Goal: Task Accomplishment & Management: Complete application form

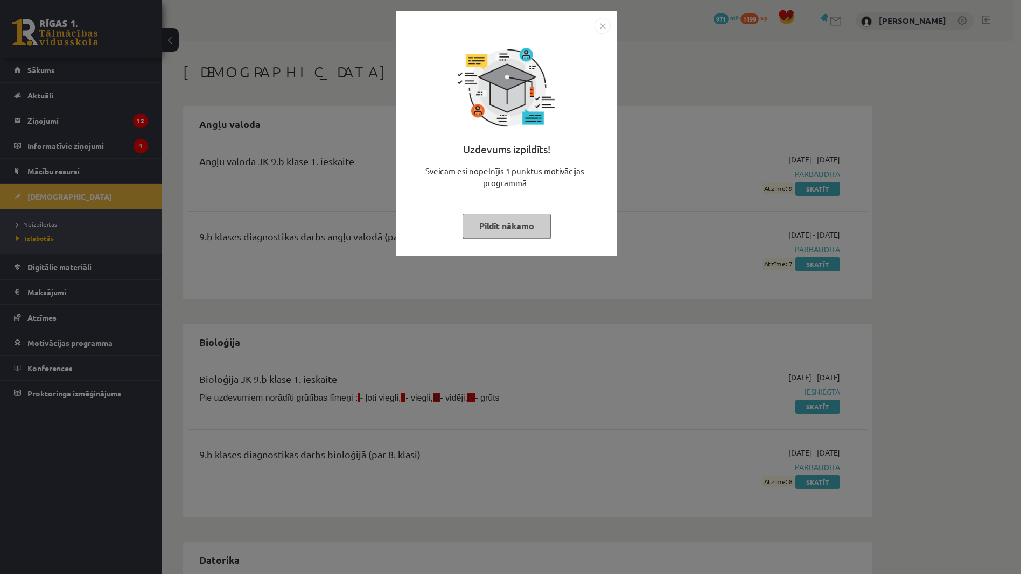
click at [523, 233] on button "Pildīt nākamo" at bounding box center [506, 226] width 88 height 25
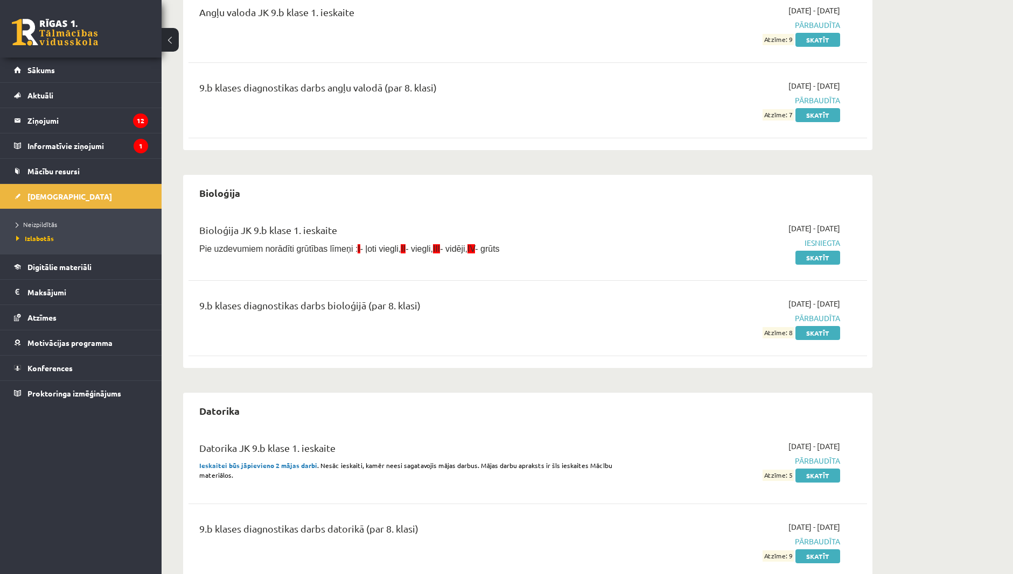
scroll to position [215, 0]
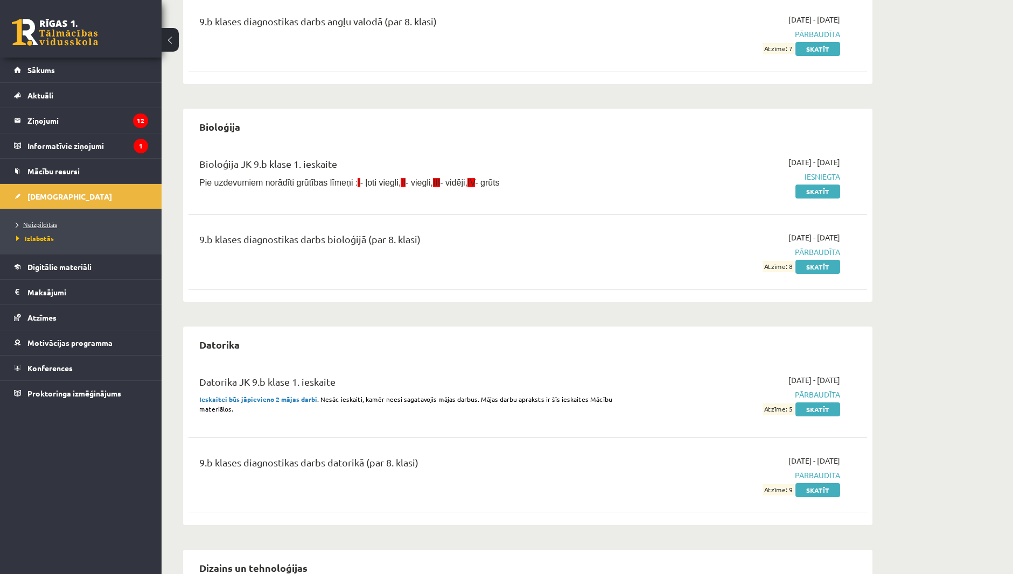
click at [46, 226] on span "Neizpildītās" at bounding box center [36, 224] width 41 height 9
click at [37, 236] on span "Izlabotās" at bounding box center [32, 238] width 32 height 9
click at [52, 226] on span "Neizpildītās" at bounding box center [36, 224] width 41 height 9
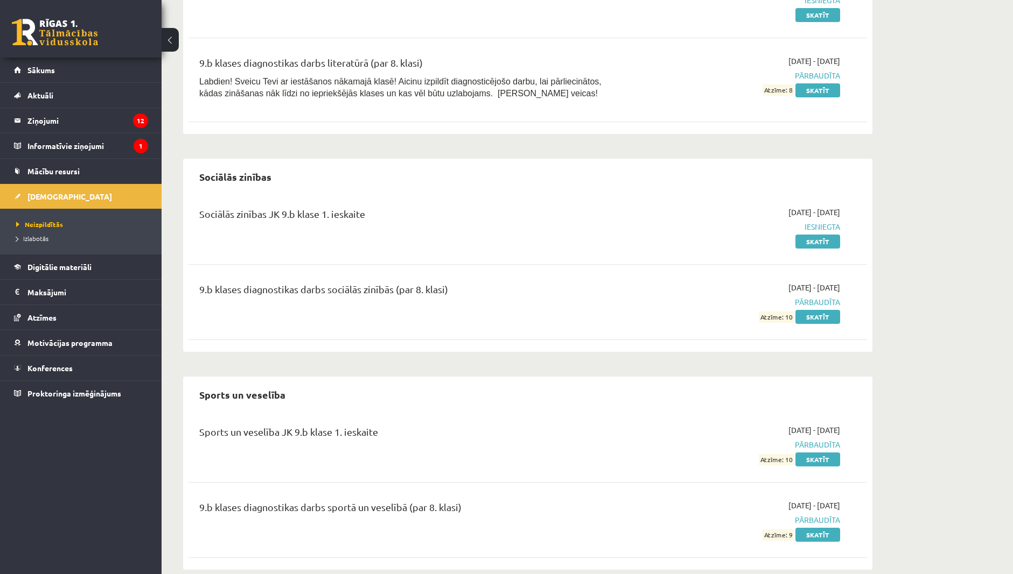
scroll to position [2313, 0]
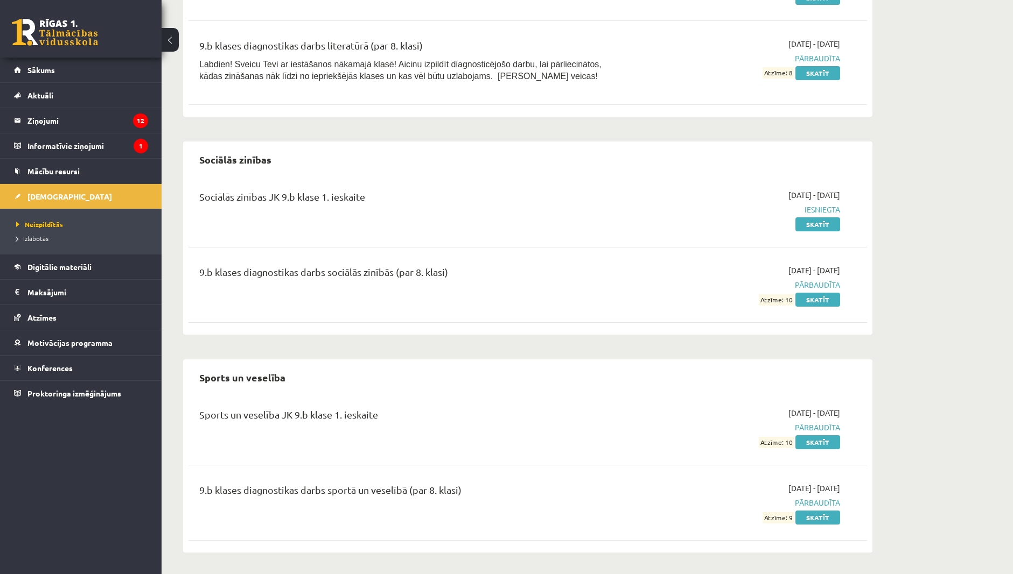
click at [40, 232] on li "Izlabotās" at bounding box center [83, 238] width 135 height 14
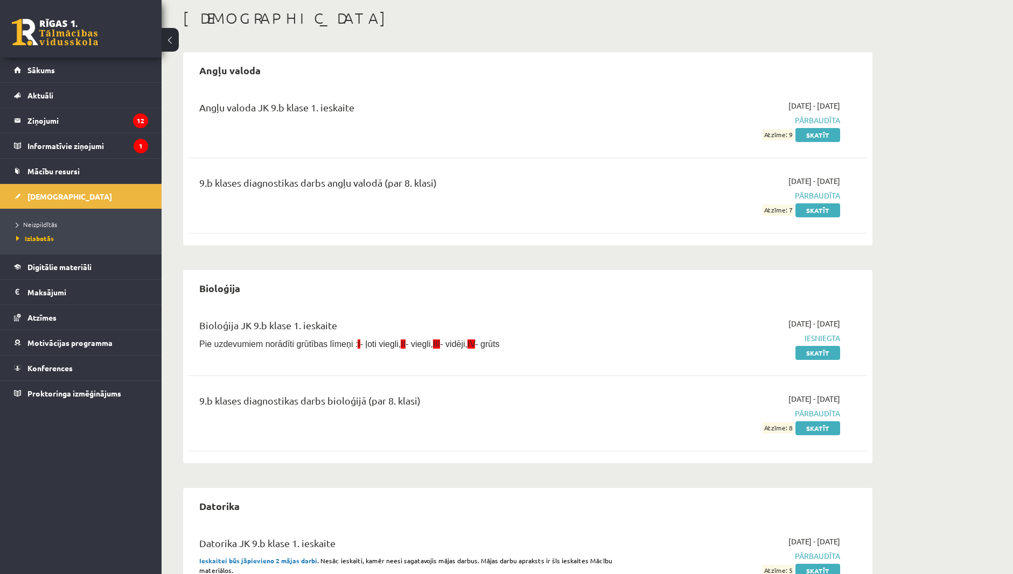
scroll to position [0, 0]
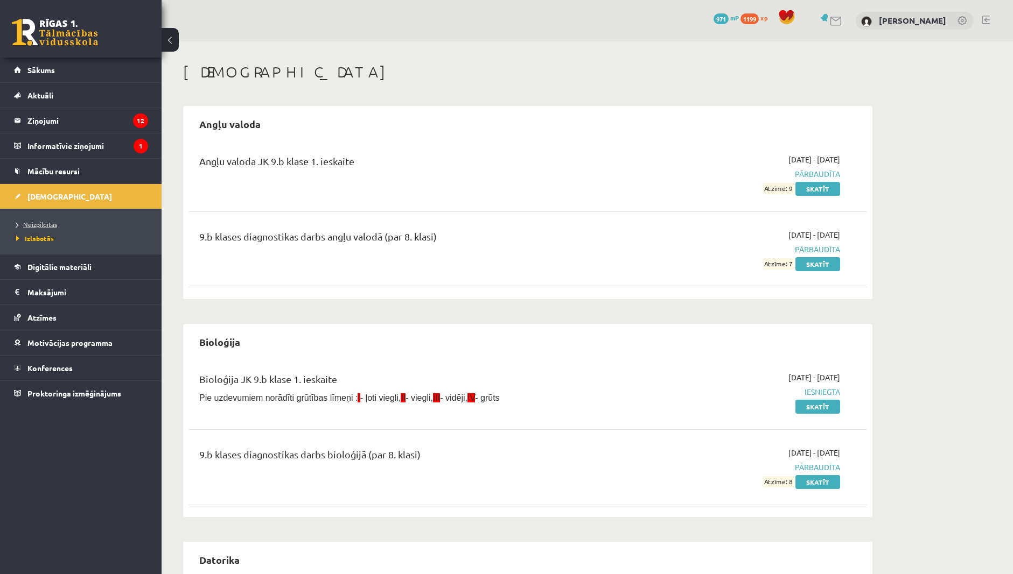
click at [41, 228] on link "Neizpildītās" at bounding box center [83, 225] width 135 height 10
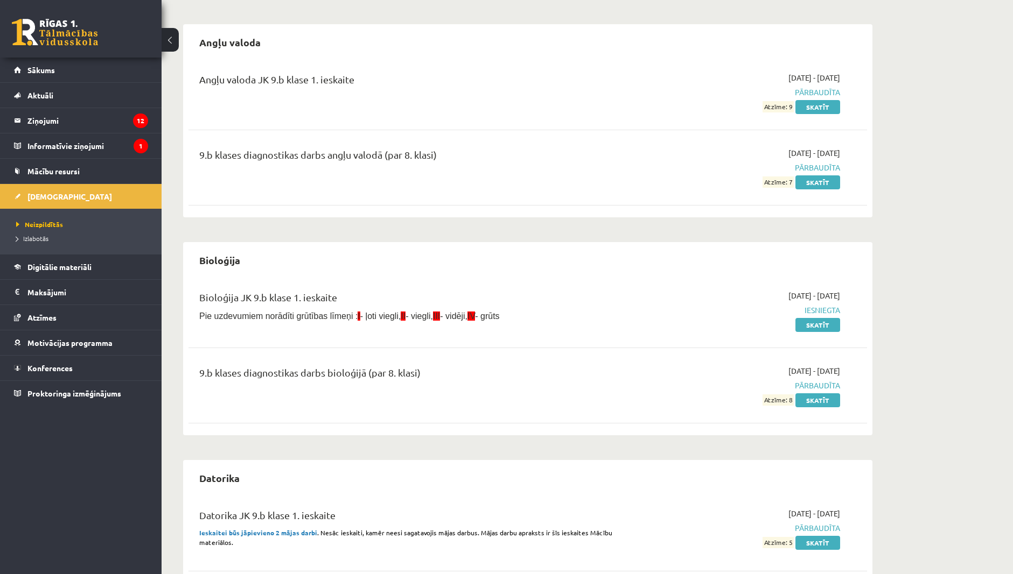
scroll to position [108, 0]
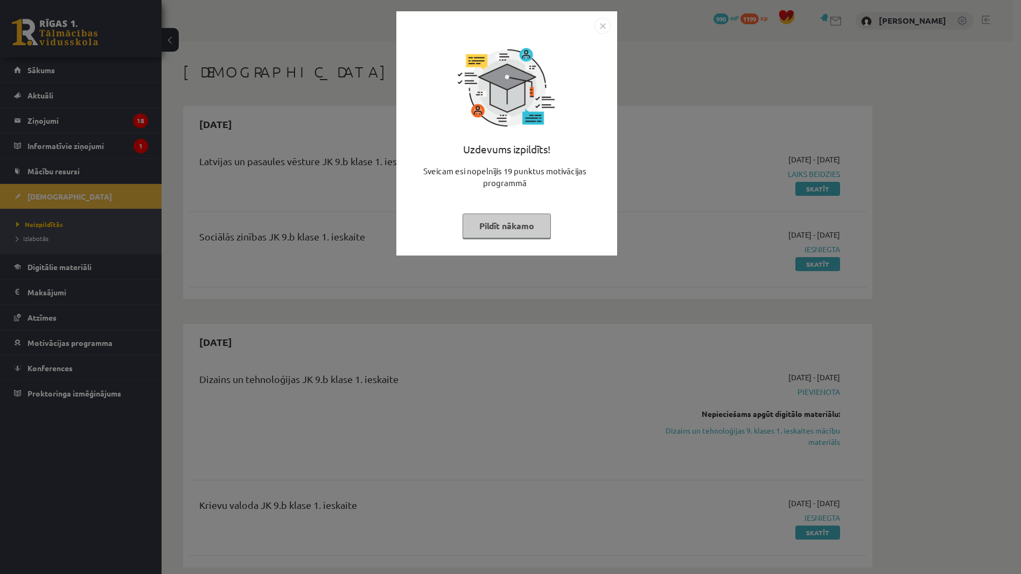
click at [505, 230] on button "Pildīt nākamo" at bounding box center [506, 226] width 88 height 25
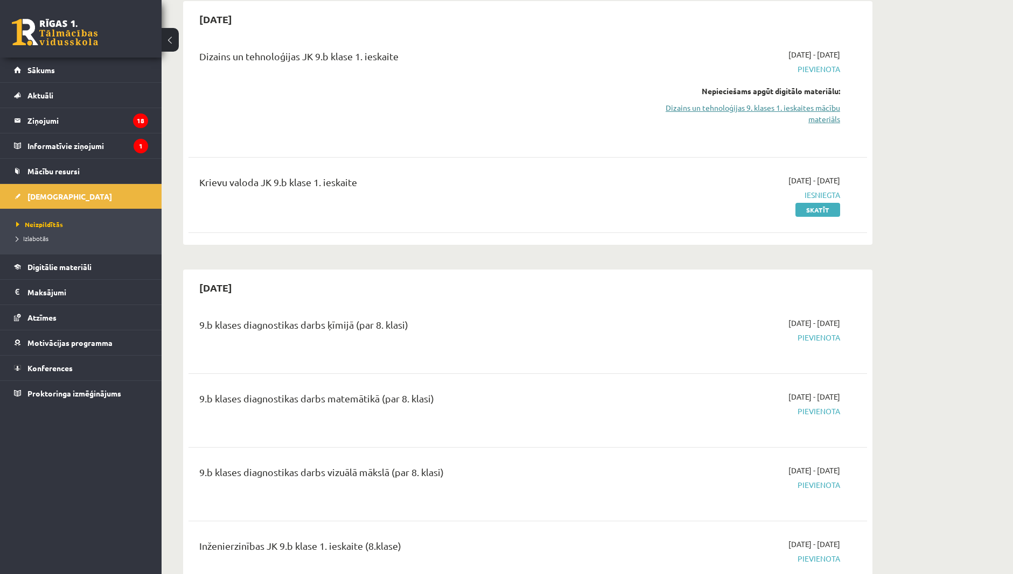
scroll to position [215, 0]
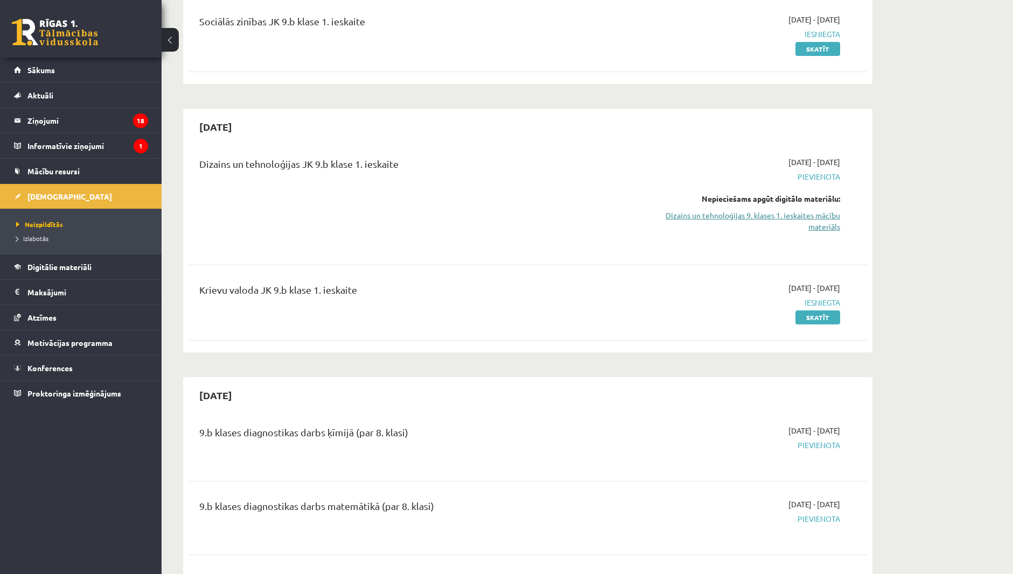
click at [737, 214] on link "Dizains un tehnoloģijas 9. klases 1. ieskaites mācību materiāls" at bounding box center [738, 221] width 203 height 23
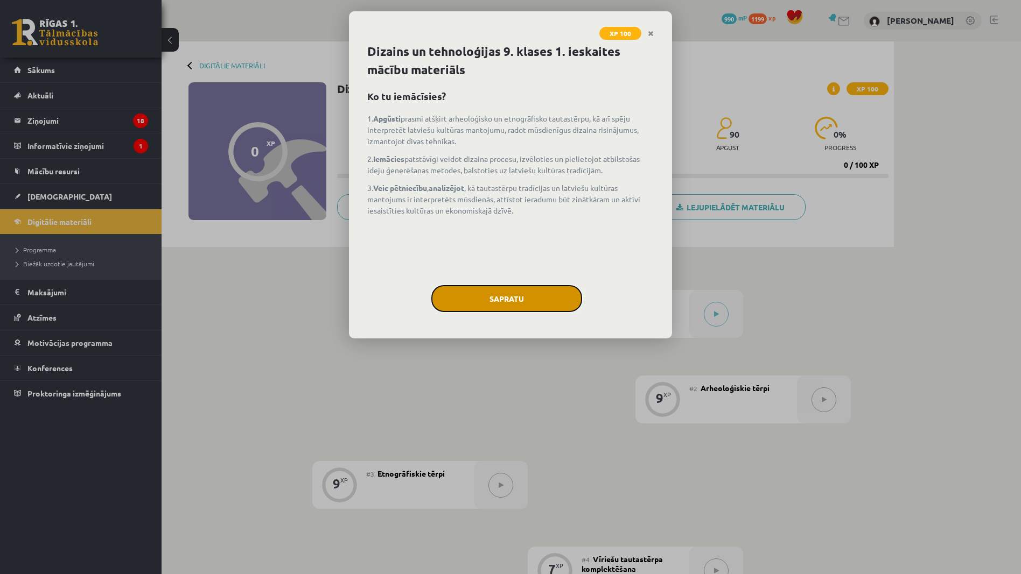
click at [507, 292] on button "Sapratu" at bounding box center [506, 298] width 151 height 27
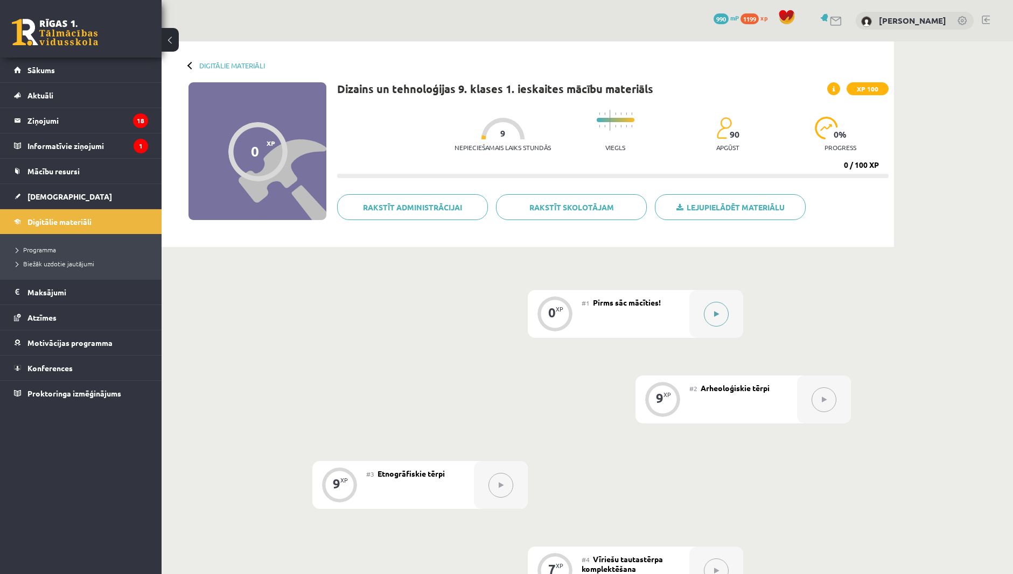
click at [719, 312] on button at bounding box center [716, 314] width 25 height 25
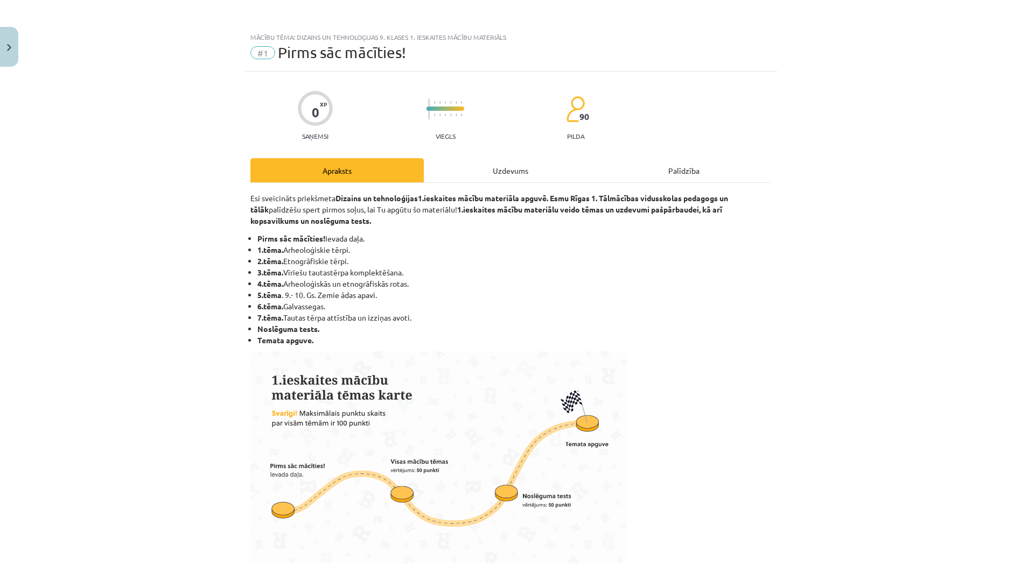
click at [502, 167] on div "Uzdevums" at bounding box center [510, 170] width 173 height 24
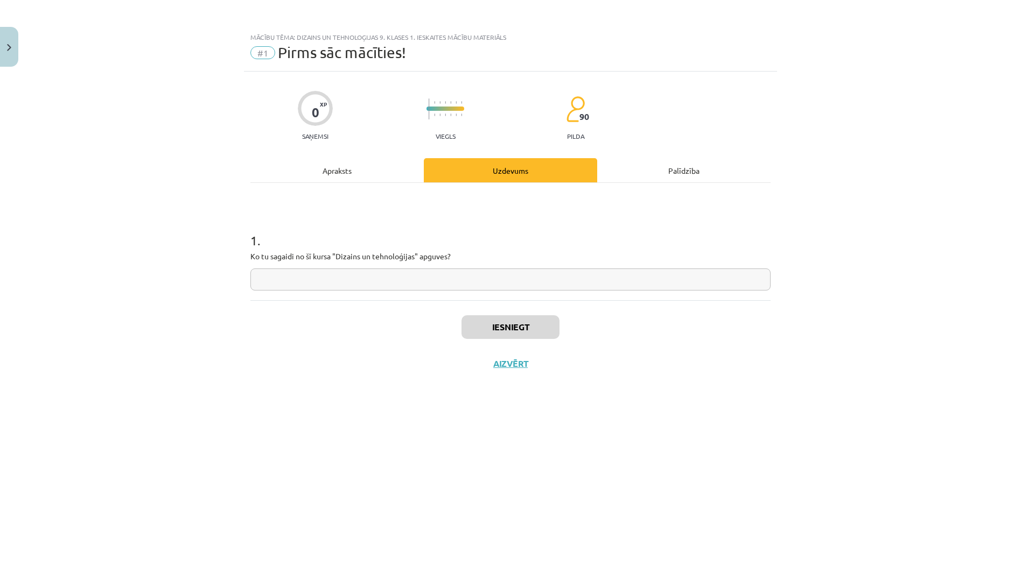
click at [369, 276] on input "text" at bounding box center [510, 280] width 520 height 22
paste input "**********"
type input "**********"
click at [512, 330] on button "Iesniegt" at bounding box center [510, 327] width 98 height 24
click at [528, 378] on button "Nākamā nodarbība" at bounding box center [511, 371] width 106 height 25
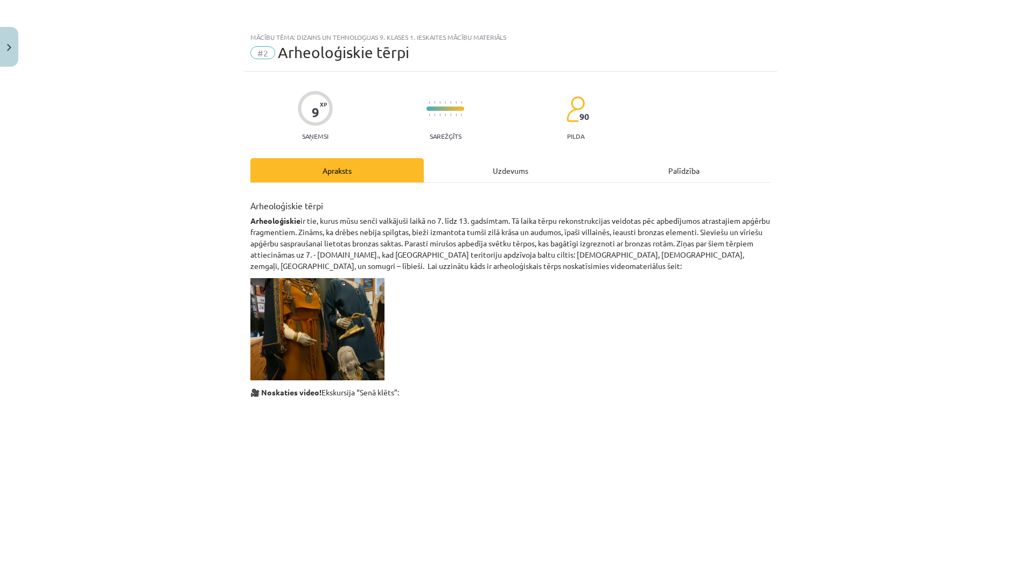
click at [495, 173] on div "Uzdevums" at bounding box center [510, 170] width 173 height 24
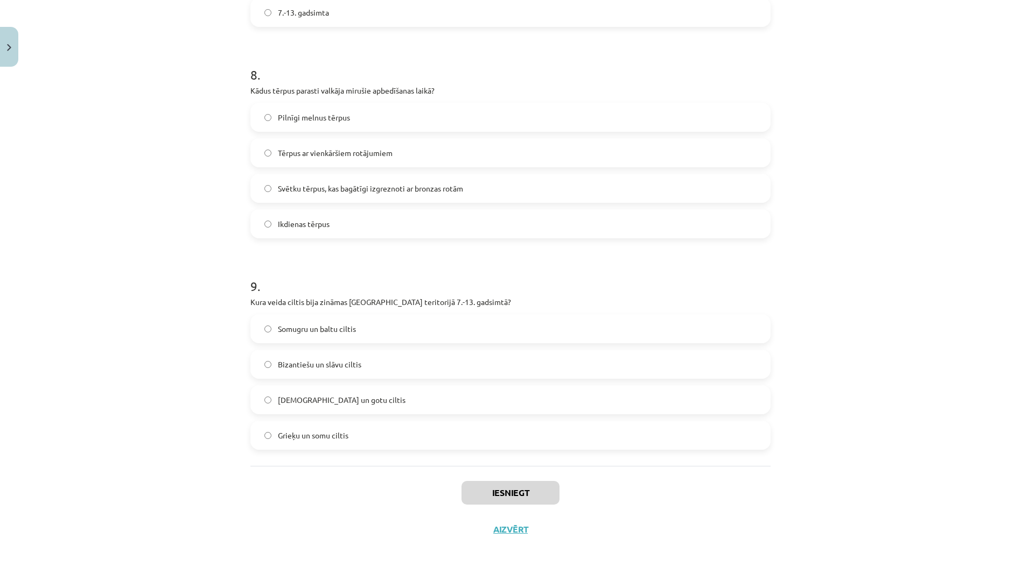
scroll to position [1647, 0]
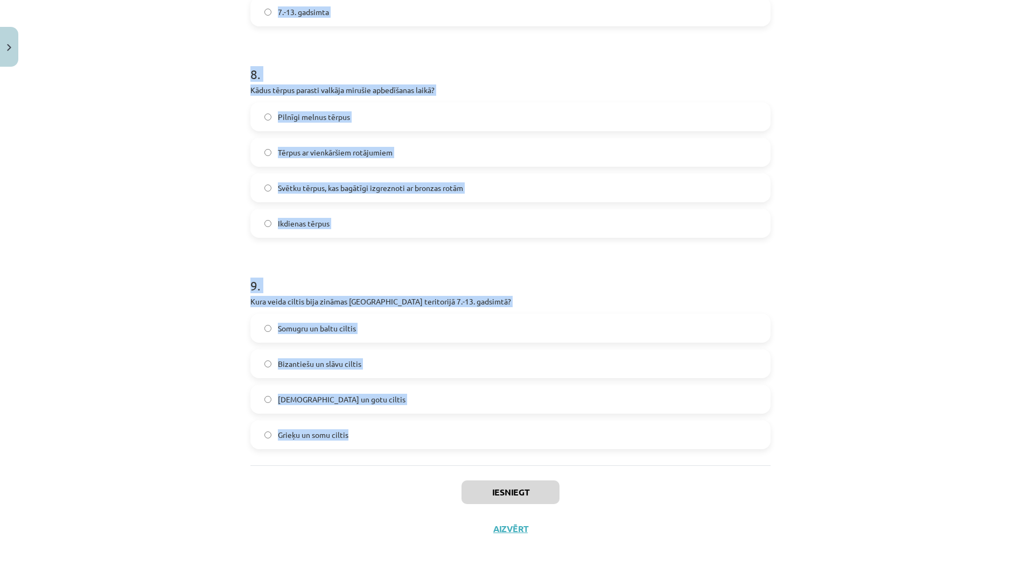
drag, startPoint x: 248, startPoint y: 203, endPoint x: 406, endPoint y: 459, distance: 301.0
copy form "1 . Kādu īpašu elementu bieži ieauda sieviešu villainēs? Sudraba stieples Zelta…"
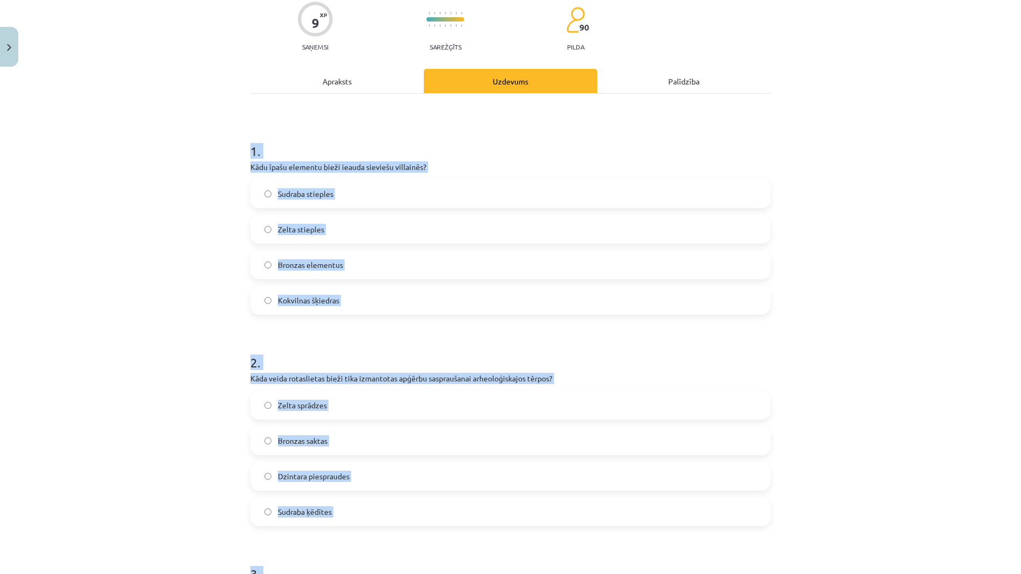
scroll to position [32, 0]
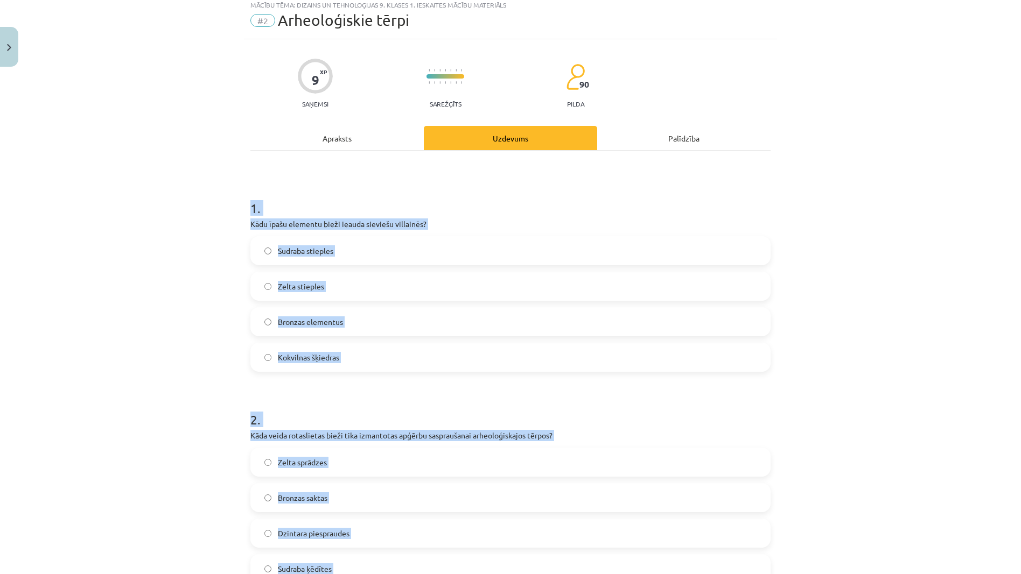
click at [356, 255] on label "Sudraba stieples" at bounding box center [510, 250] width 518 height 27
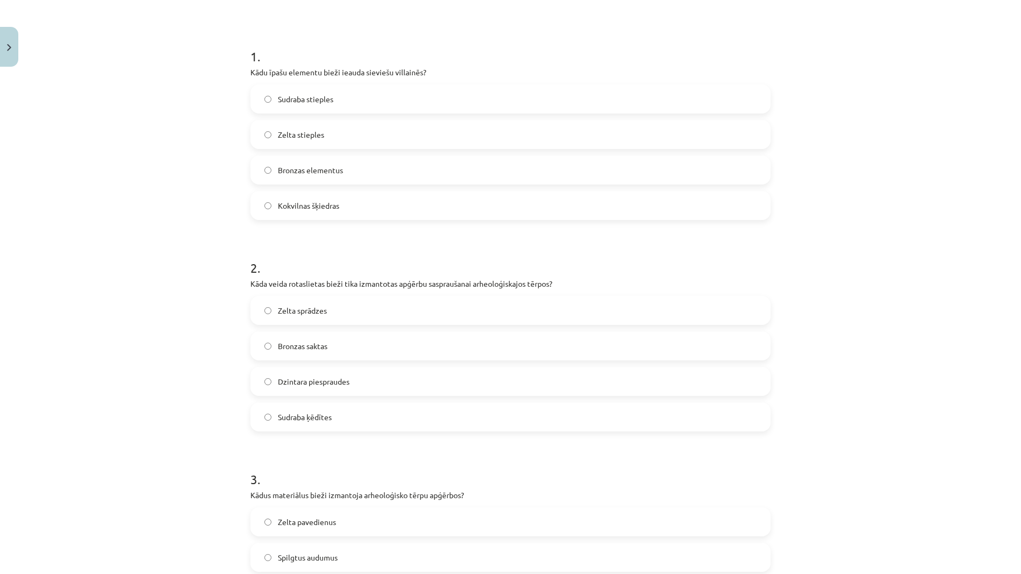
scroll to position [248, 0]
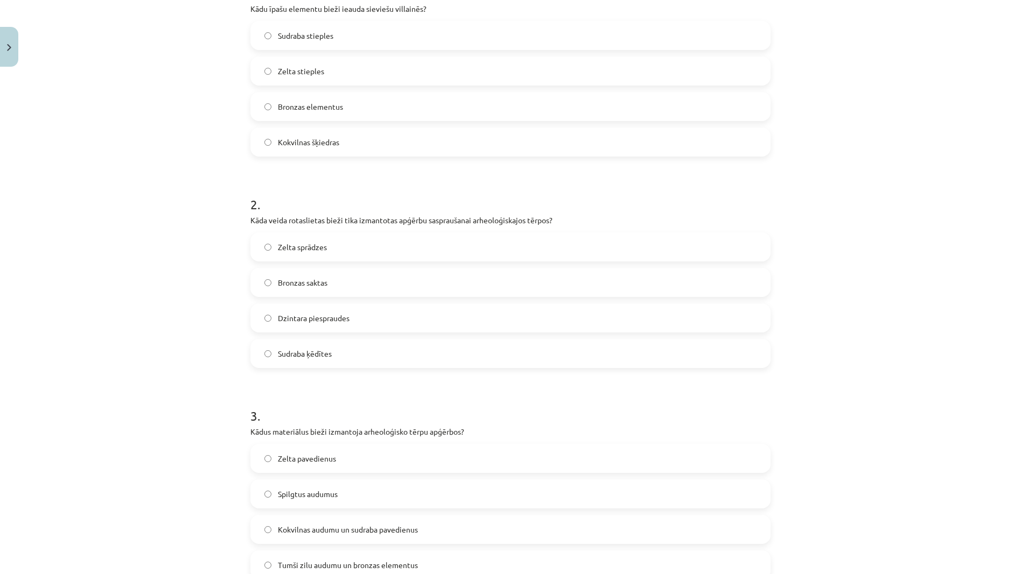
click at [354, 282] on label "Bronzas saktas" at bounding box center [510, 282] width 518 height 27
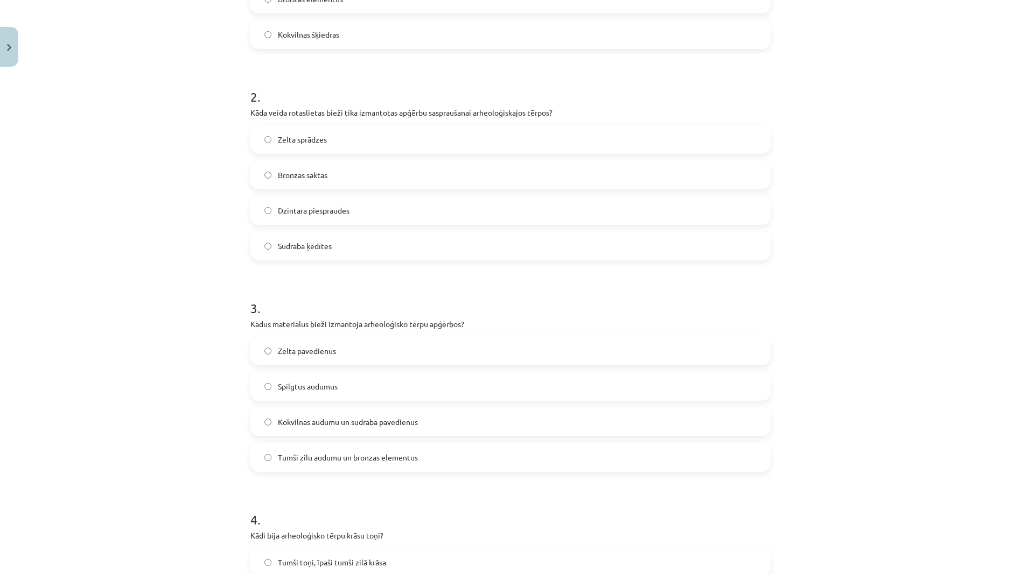
scroll to position [463, 0]
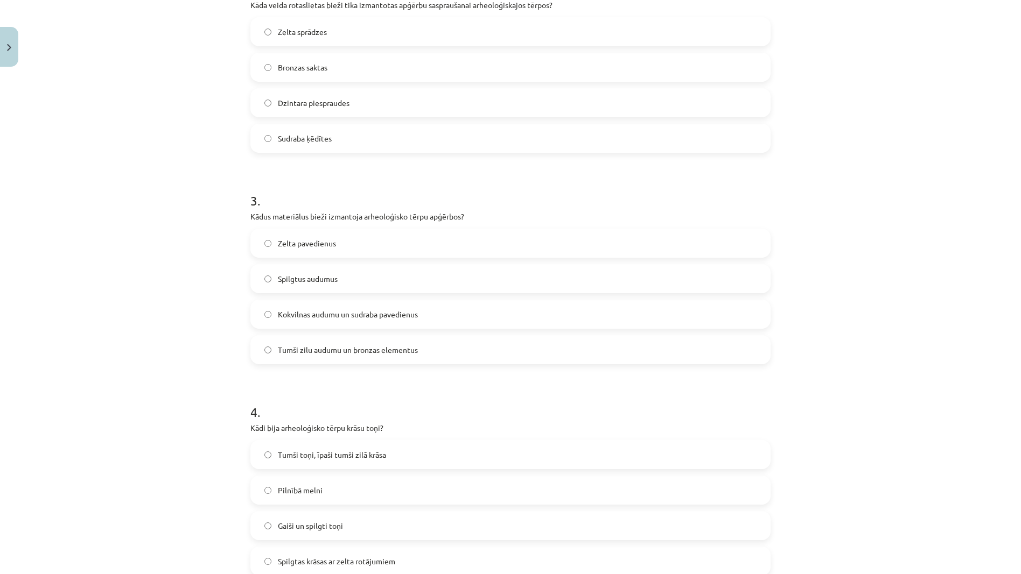
click at [362, 314] on span "Kokvilnas audumu un sudraba pavedienus" at bounding box center [348, 314] width 140 height 11
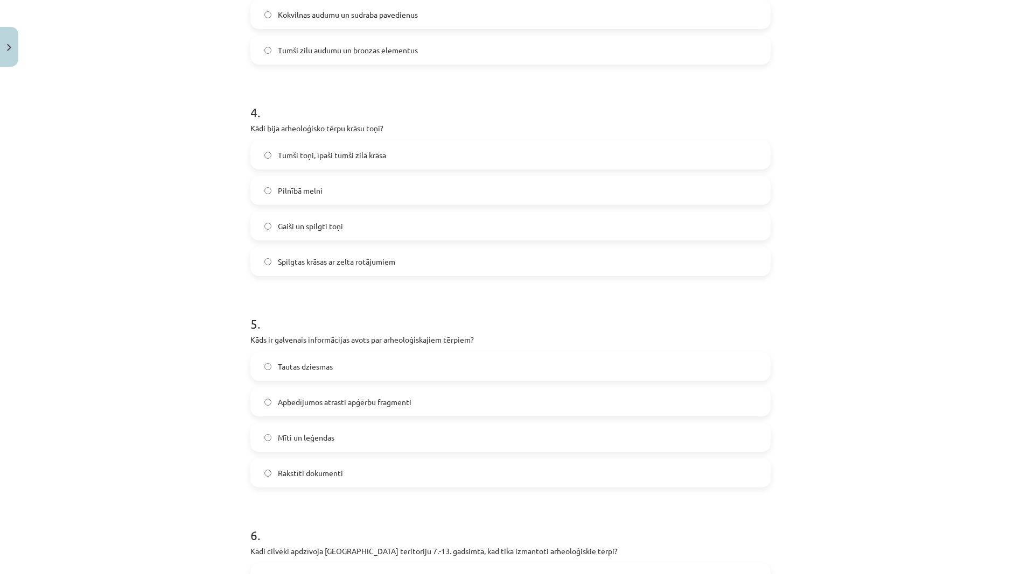
scroll to position [786, 0]
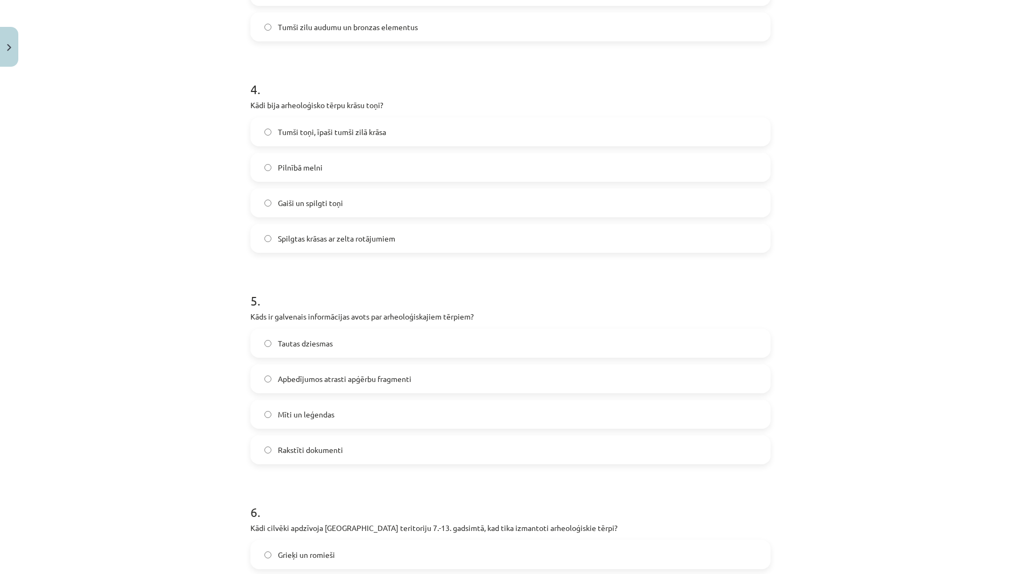
click at [350, 134] on span "Tumši toņi, īpaši tumši zilā krāsa" at bounding box center [332, 132] width 108 height 11
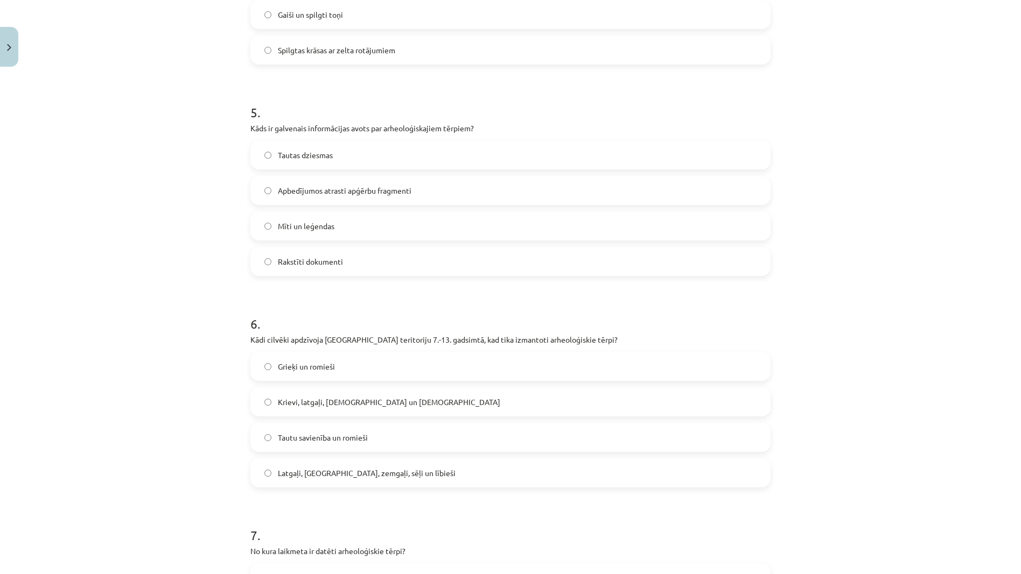
scroll to position [1001, 0]
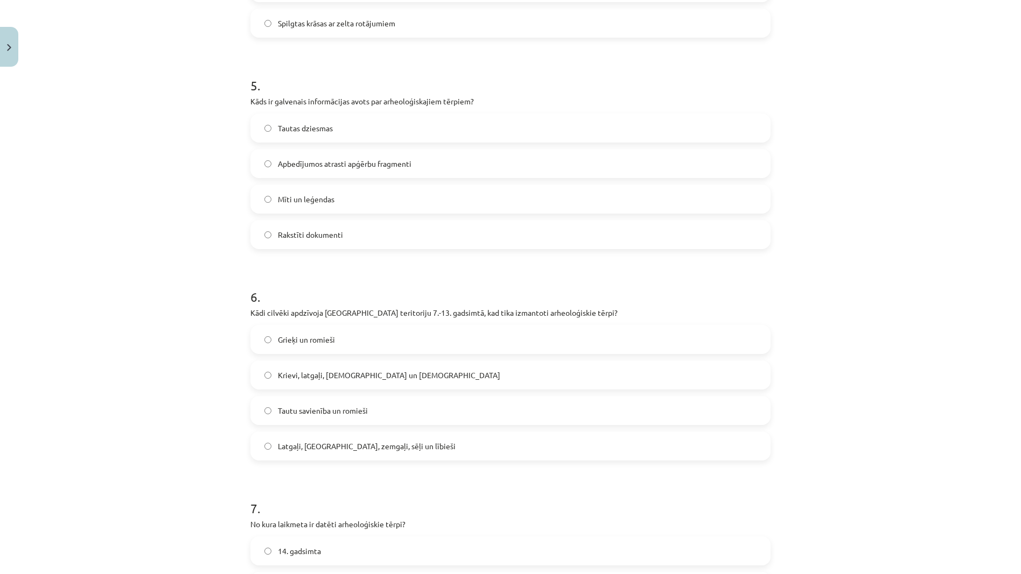
click at [356, 171] on label "Apbedījumos atrasti apģērbu fragmenti" at bounding box center [510, 163] width 518 height 27
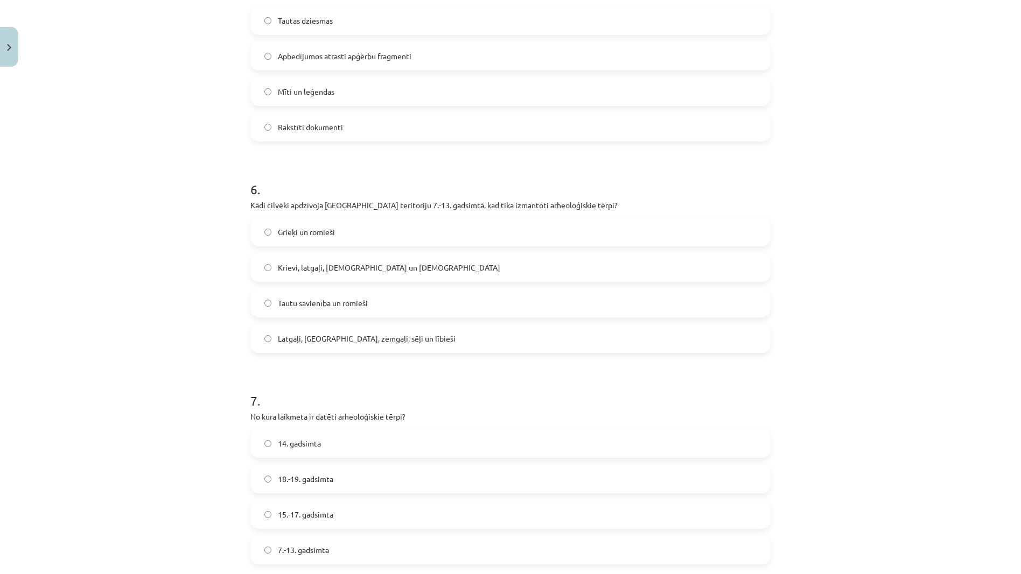
click at [354, 335] on span "Latgaļi, kurši, zemgaļi, sēļi un lībieši" at bounding box center [367, 338] width 178 height 11
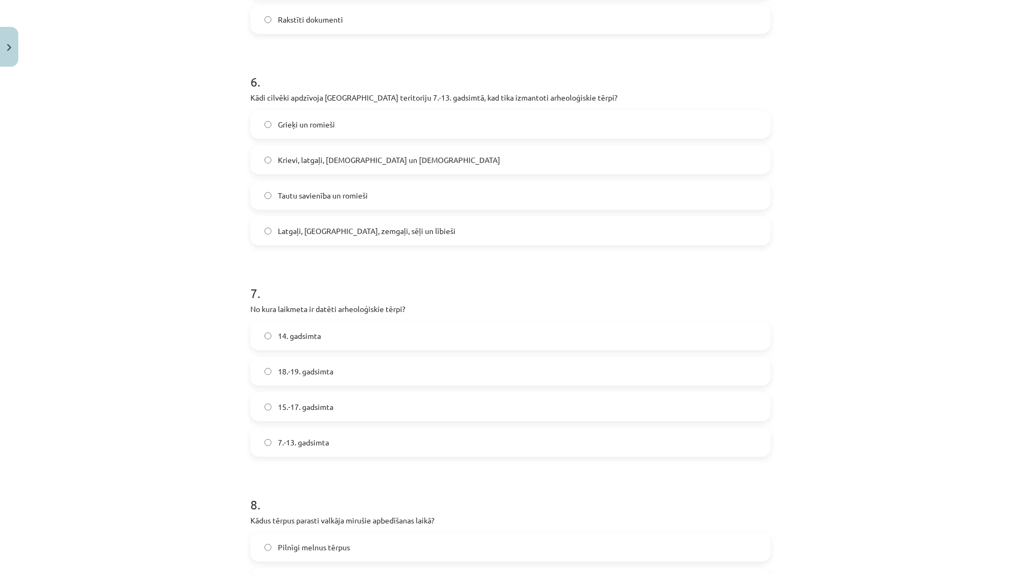
scroll to position [1324, 0]
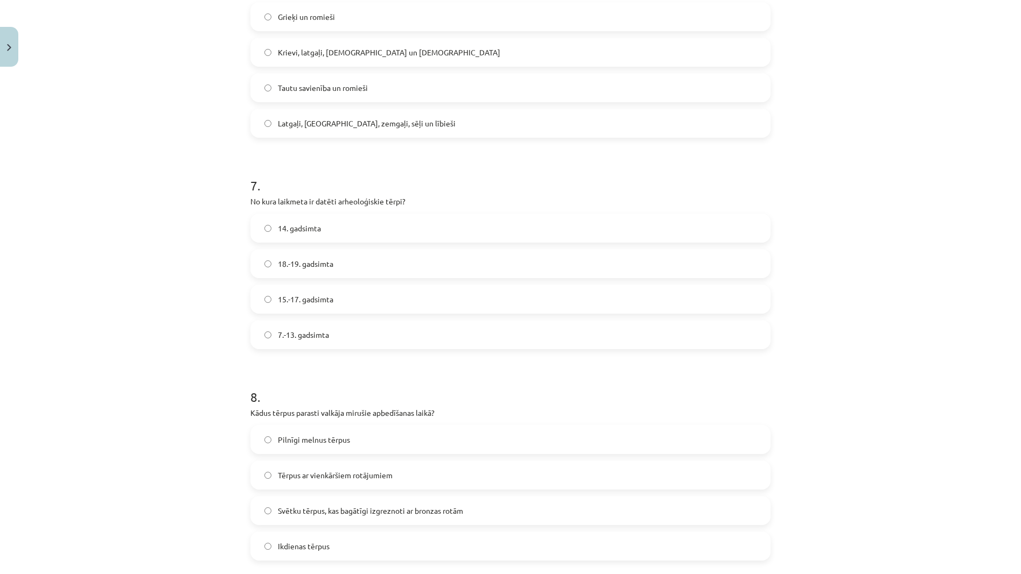
click at [324, 338] on span "7.-13. gadsimta" at bounding box center [303, 334] width 51 height 11
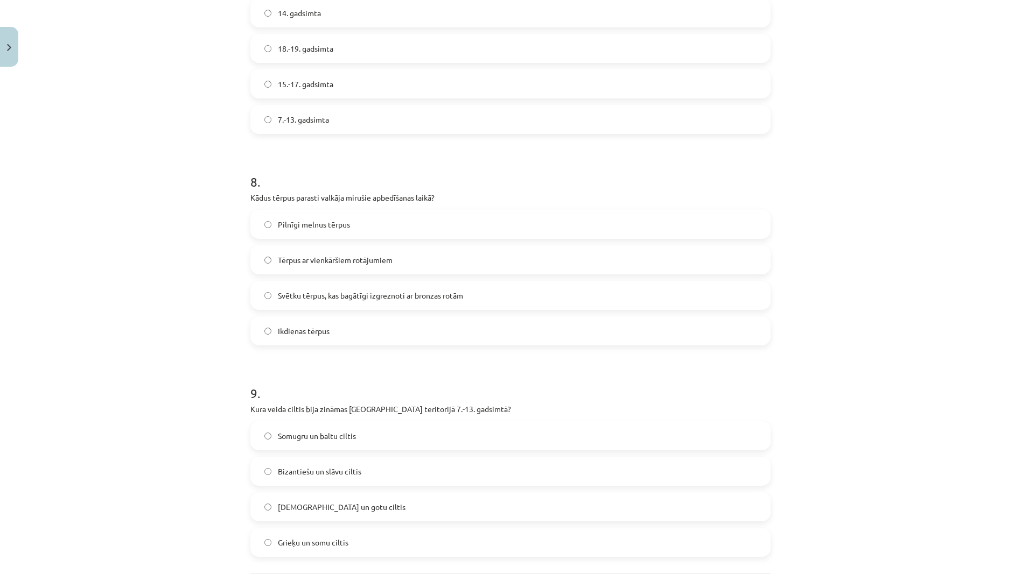
scroll to position [1647, 0]
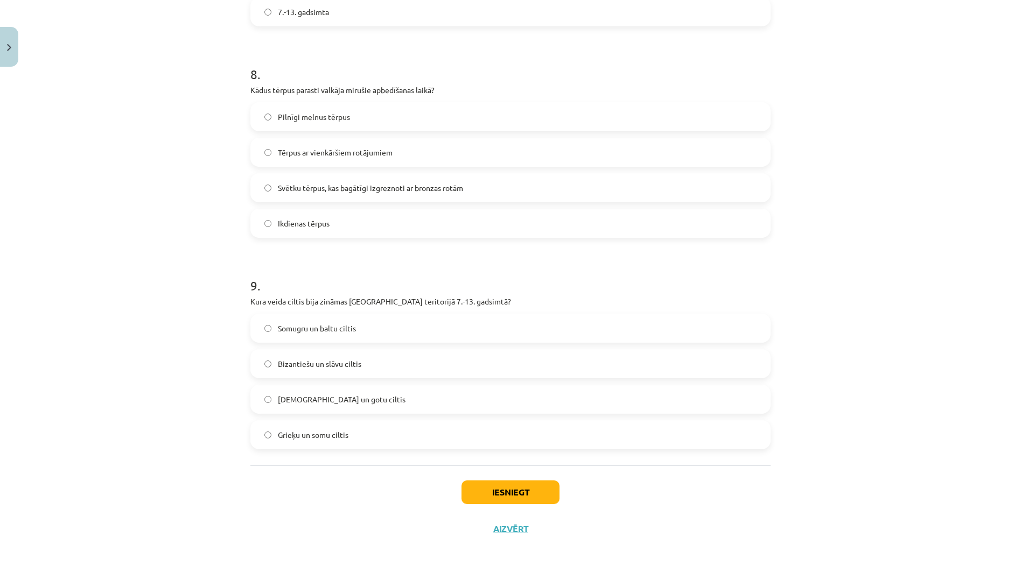
click at [352, 200] on label "Svētku tērpus, kas bagātīgi izgreznoti ar bronzas rotām" at bounding box center [510, 187] width 518 height 27
click at [357, 333] on label "Somugru un baltu ciltis" at bounding box center [510, 328] width 518 height 27
click at [494, 494] on button "Iesniegt" at bounding box center [510, 493] width 98 height 24
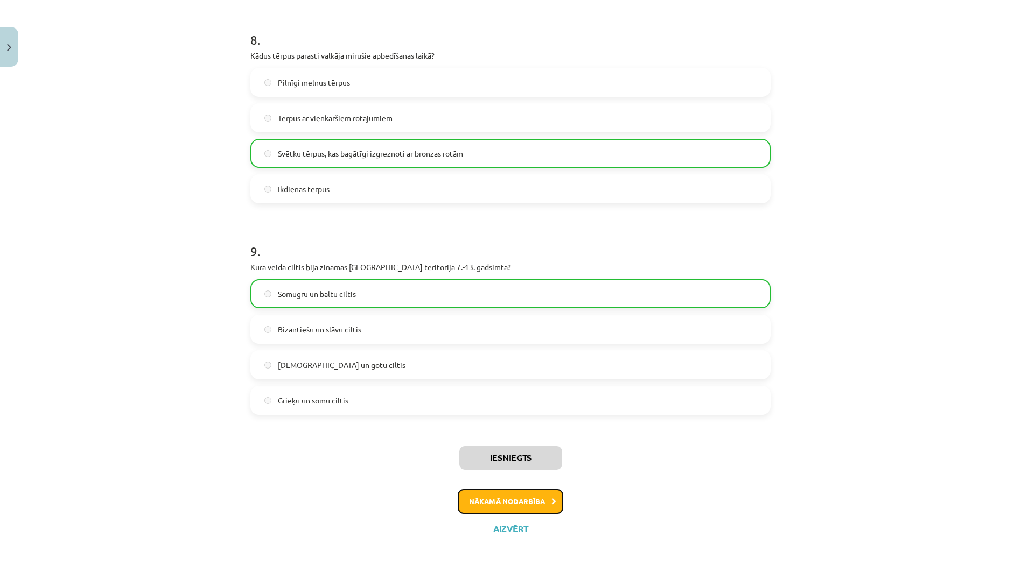
click at [517, 497] on button "Nākamā nodarbība" at bounding box center [511, 501] width 106 height 25
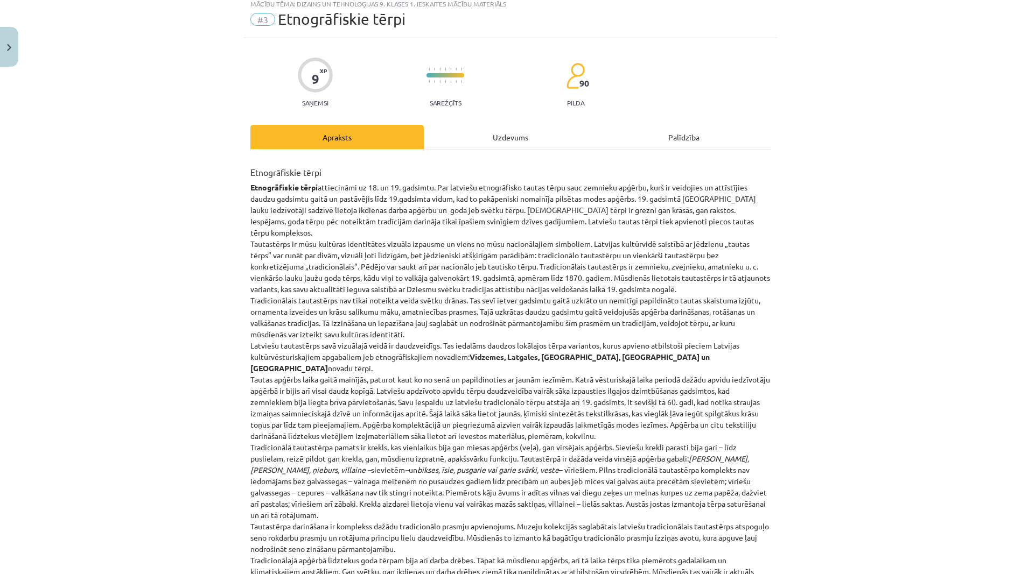
scroll to position [27, 0]
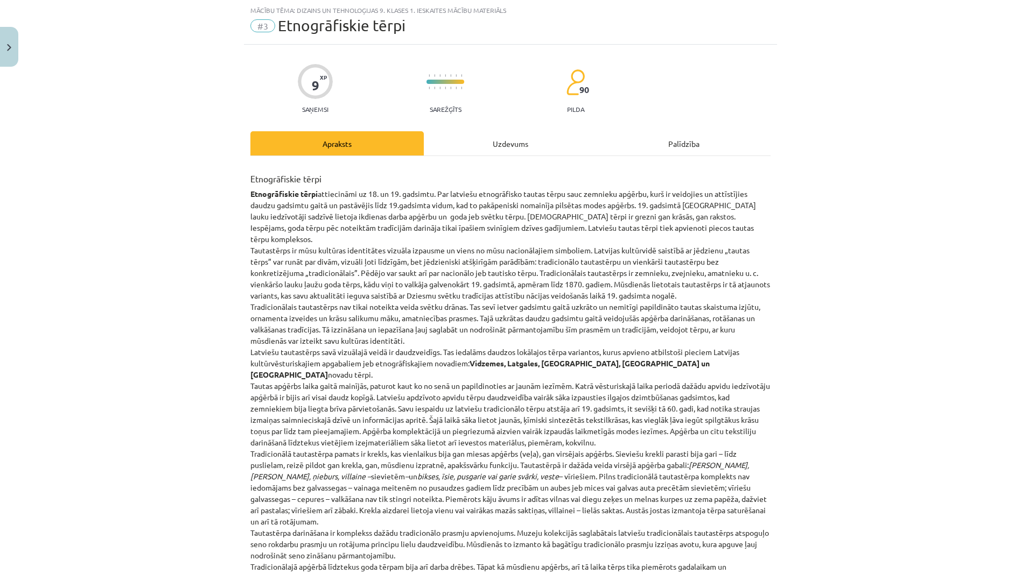
click at [515, 140] on div "Uzdevums" at bounding box center [510, 143] width 173 height 24
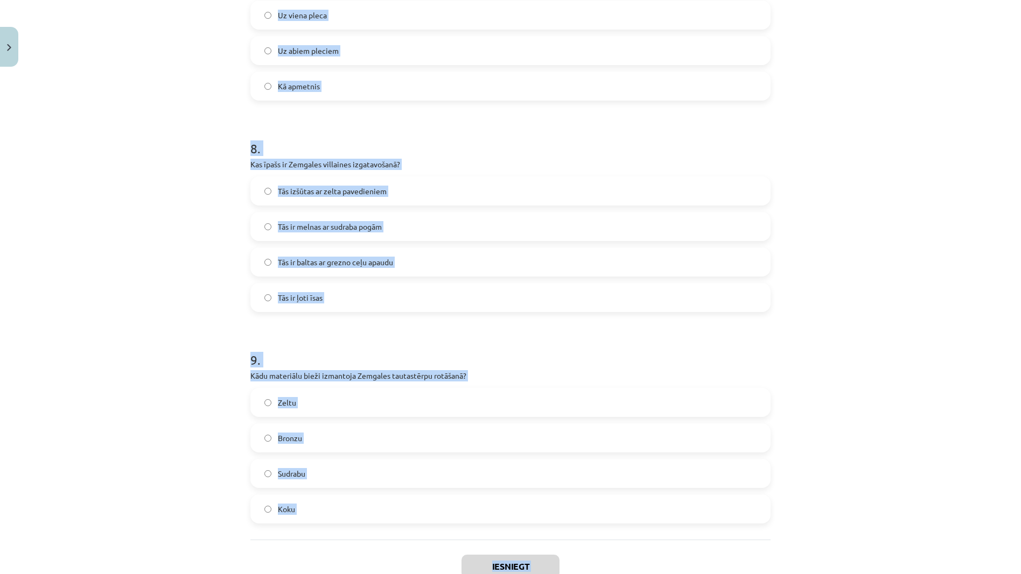
scroll to position [1647, 0]
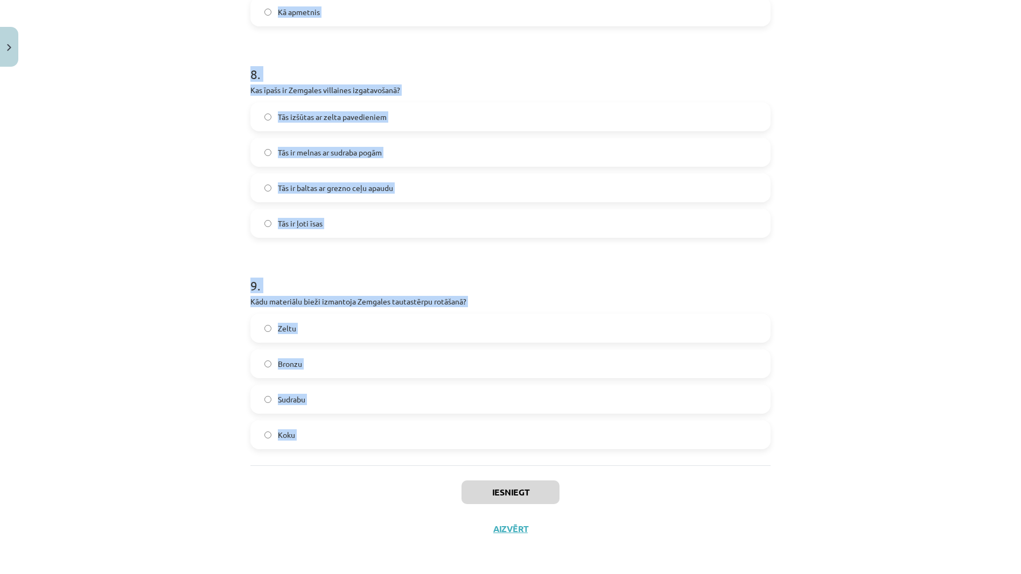
drag, startPoint x: 245, startPoint y: 208, endPoint x: 349, endPoint y: 490, distance: 300.3
copy form "1 . Kura sieviešu apģērba sastāvdaļa Augšzemē bija garāka nekā citos novados? V…"
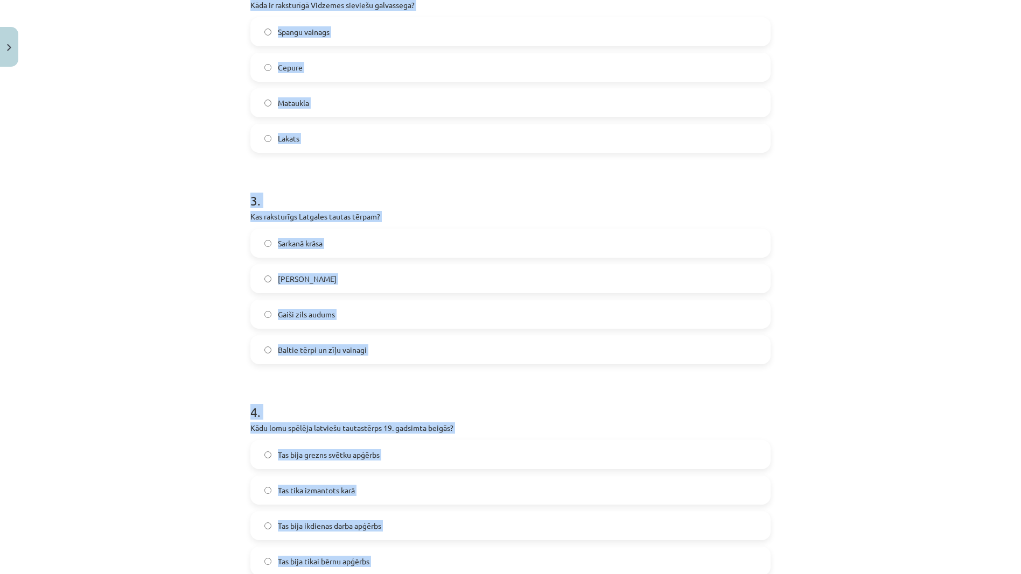
scroll to position [0, 0]
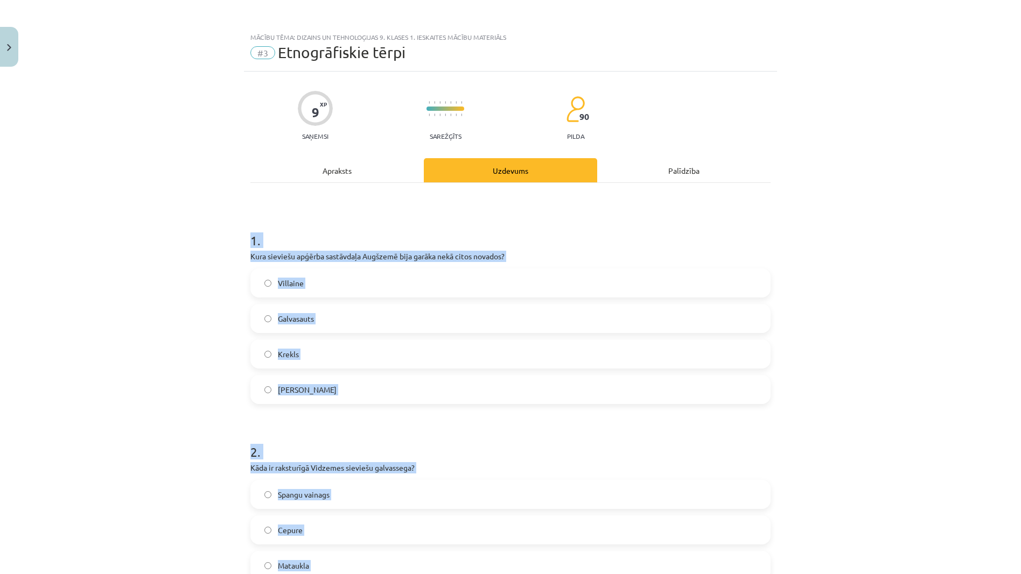
click at [353, 285] on label "Villaine" at bounding box center [510, 283] width 518 height 27
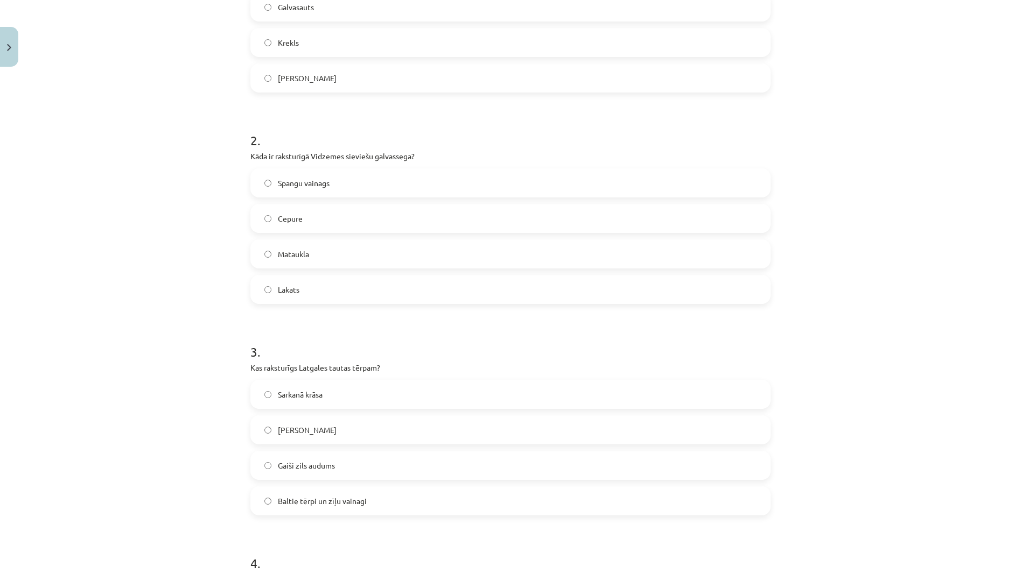
scroll to position [323, 0]
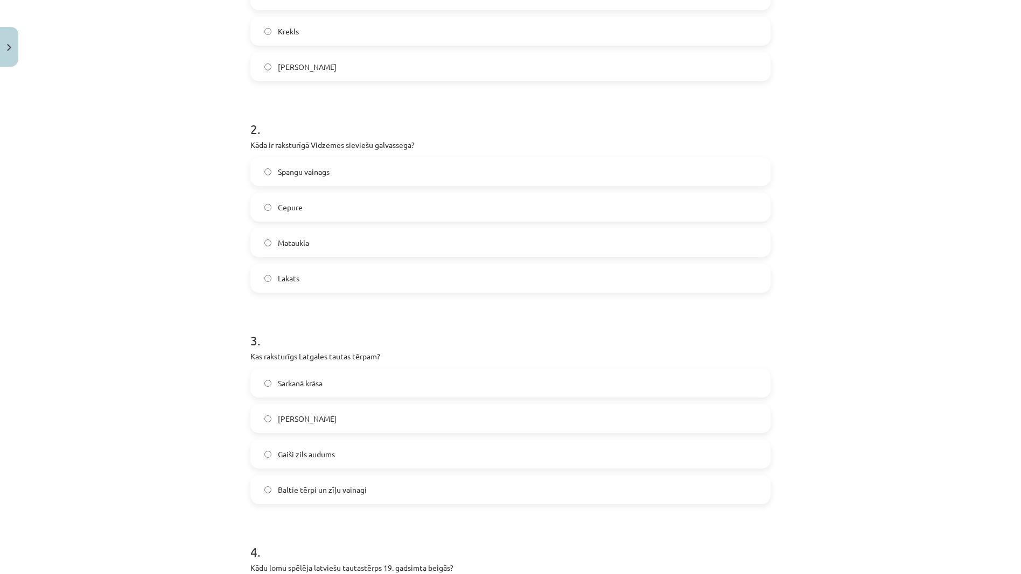
click at [350, 170] on label "Spangu vainags" at bounding box center [510, 171] width 518 height 27
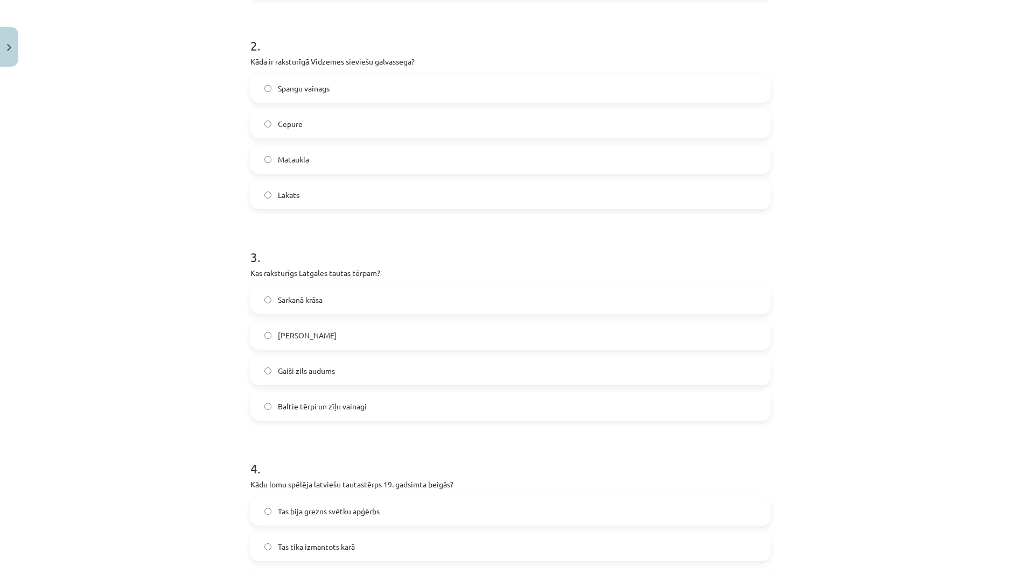
scroll to position [431, 0]
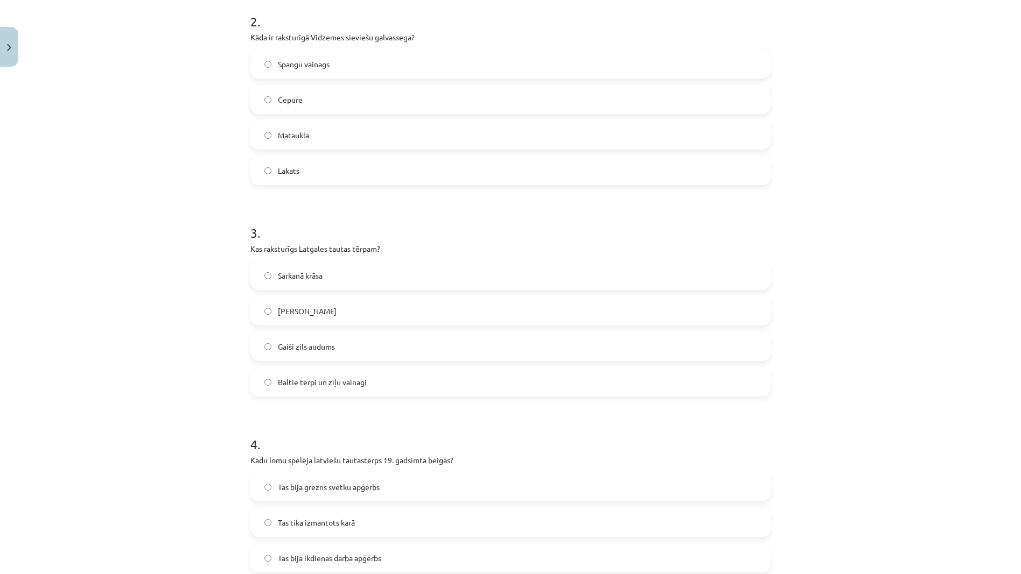
click at [338, 373] on div "Baltie tērpi un zīļu vainagi" at bounding box center [510, 382] width 520 height 29
click at [338, 380] on span "Baltie tērpi un zīļu vainagi" at bounding box center [322, 382] width 89 height 11
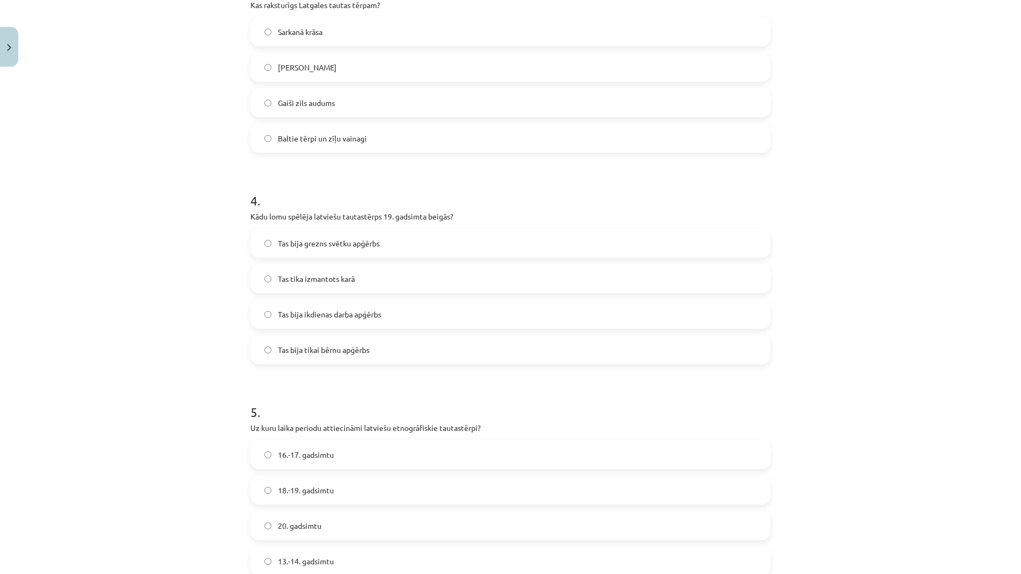
scroll to position [754, 0]
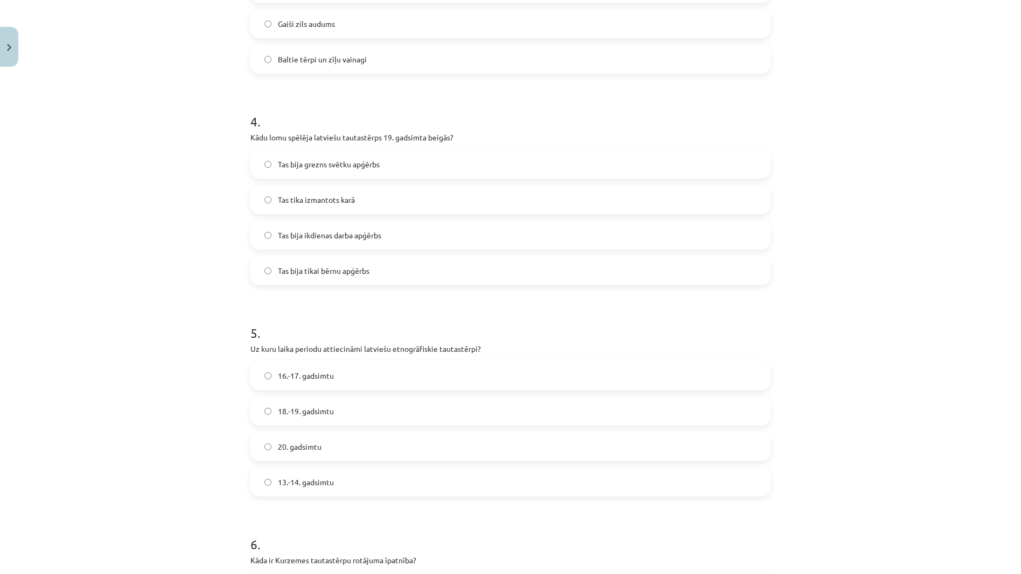
click at [372, 165] on span "Tas bija grezns svētku apģērbs" at bounding box center [329, 164] width 102 height 11
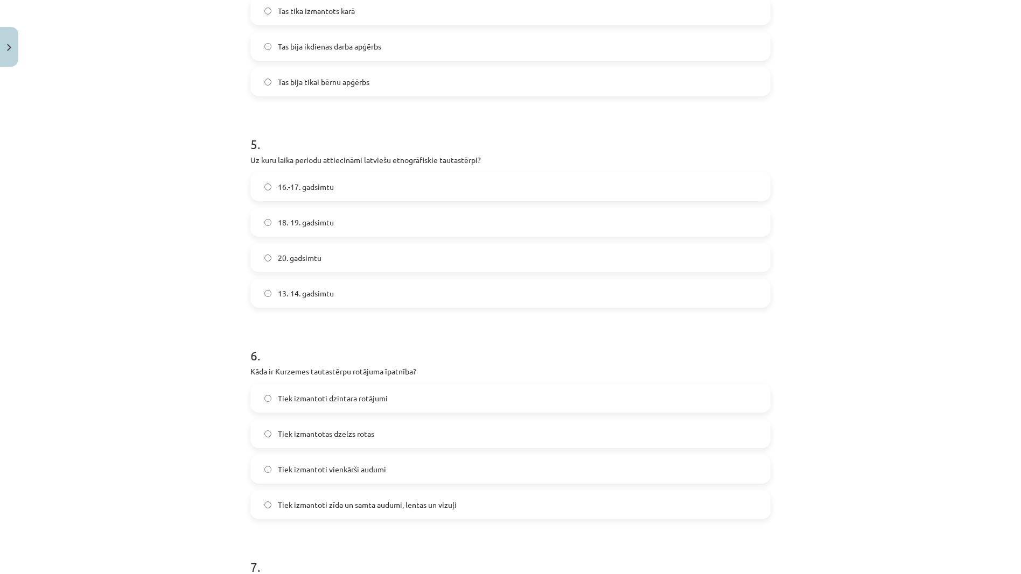
scroll to position [969, 0]
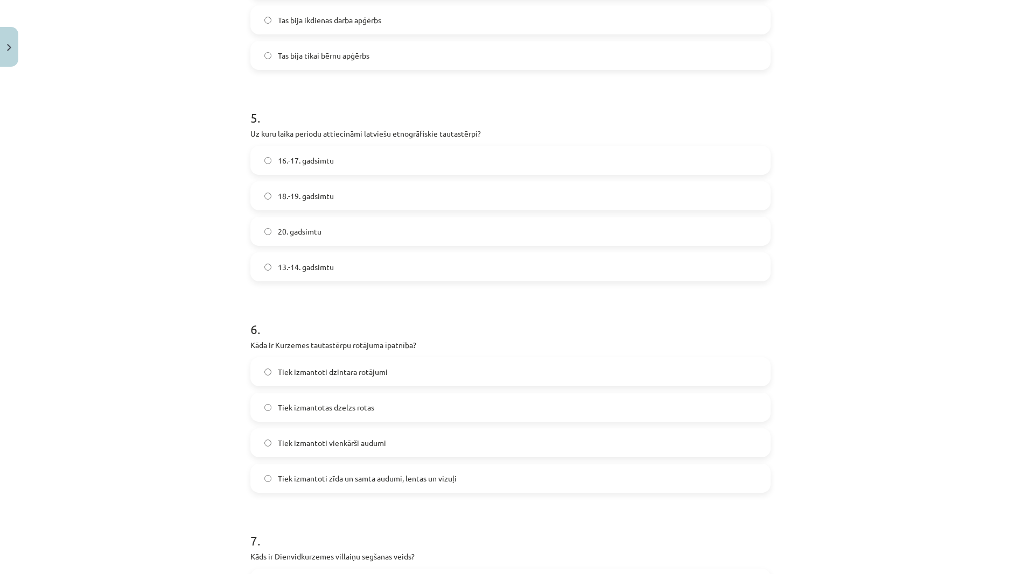
click at [347, 198] on label "18.-19. gadsimtu" at bounding box center [510, 195] width 518 height 27
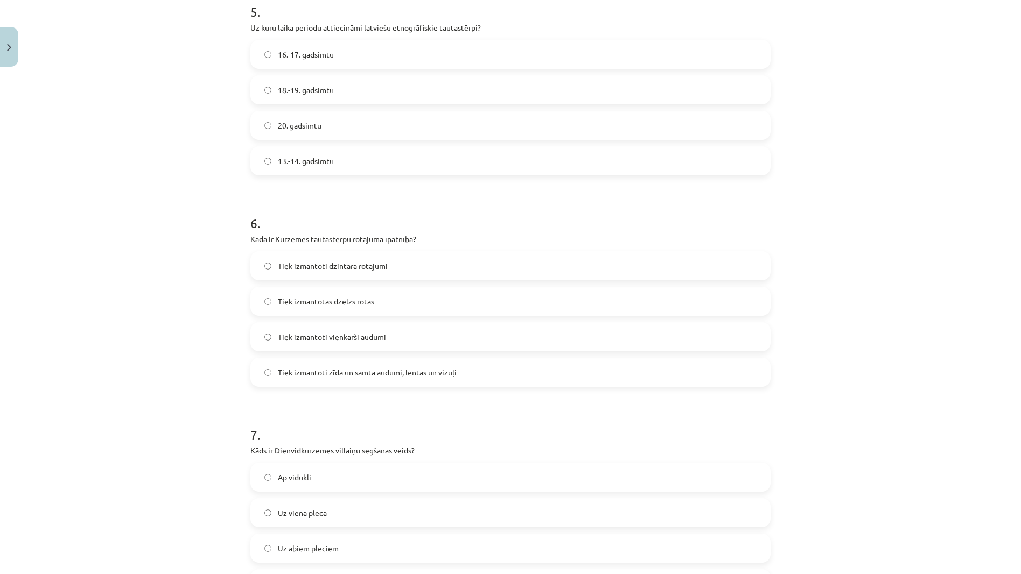
scroll to position [1184, 0]
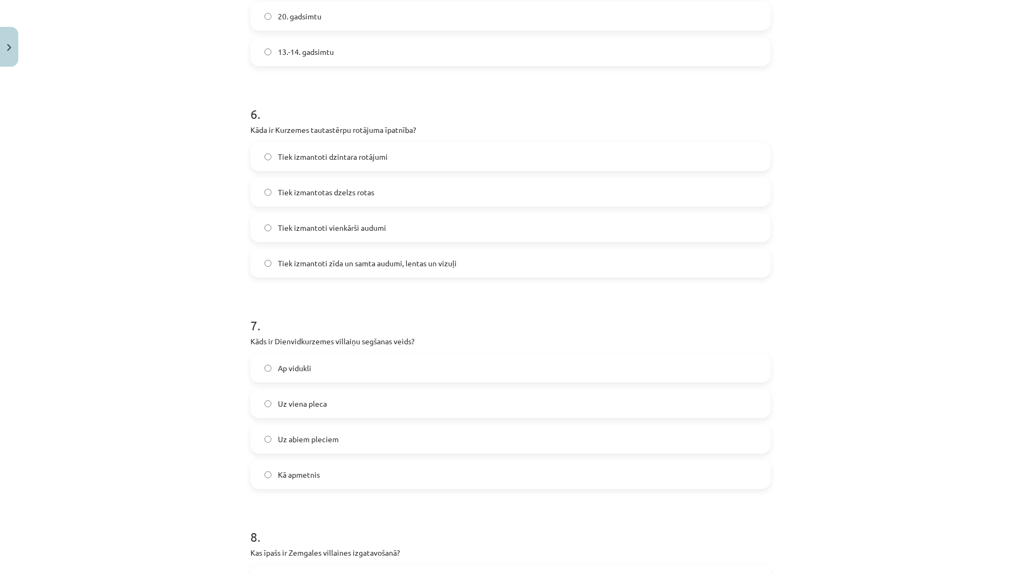
click at [384, 263] on span "Tiek izmantoti zīda un samta audumi, lentas un vizuļi" at bounding box center [367, 263] width 179 height 11
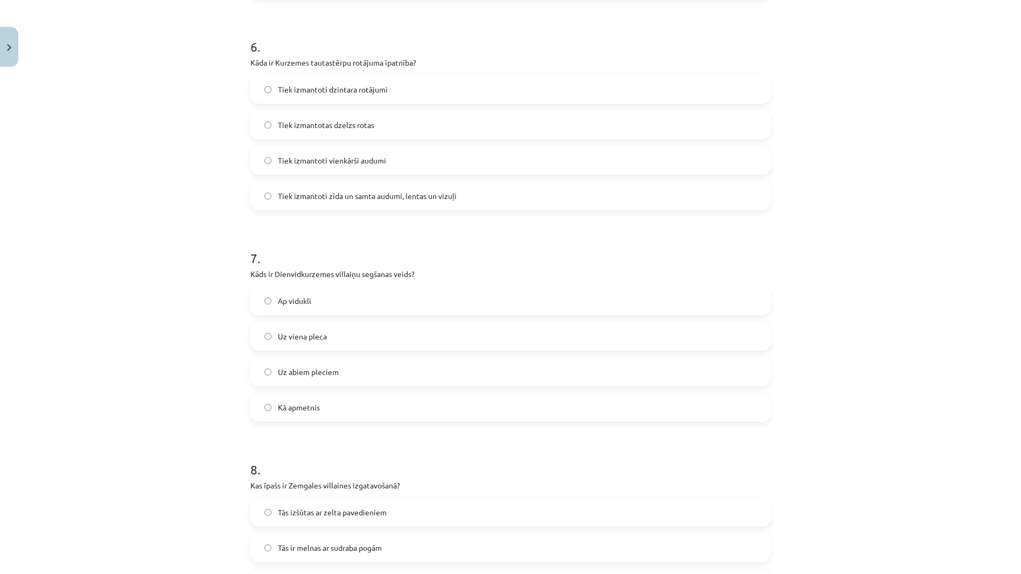
scroll to position [1292, 0]
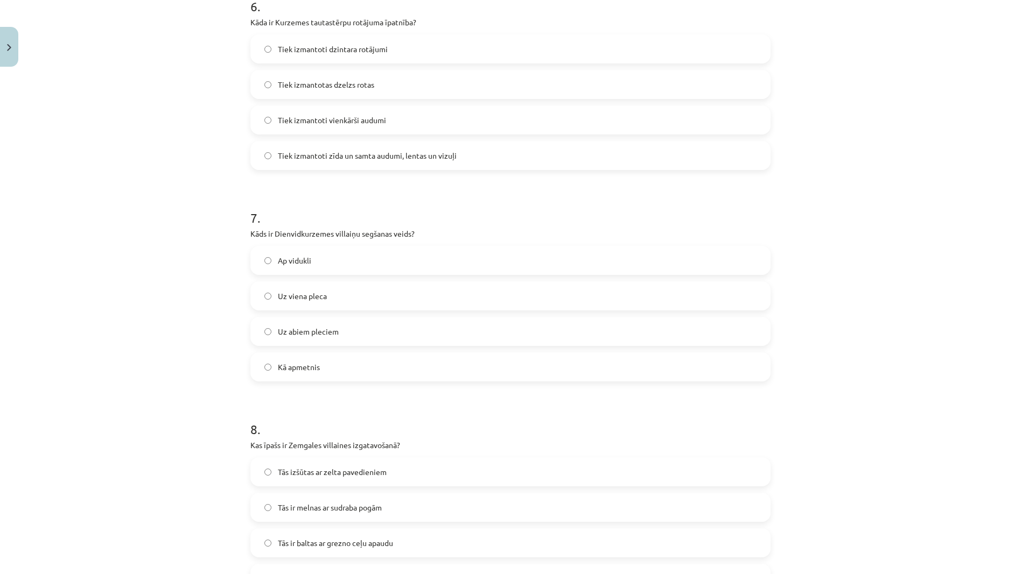
click at [339, 322] on label "Uz abiem pleciem" at bounding box center [510, 331] width 518 height 27
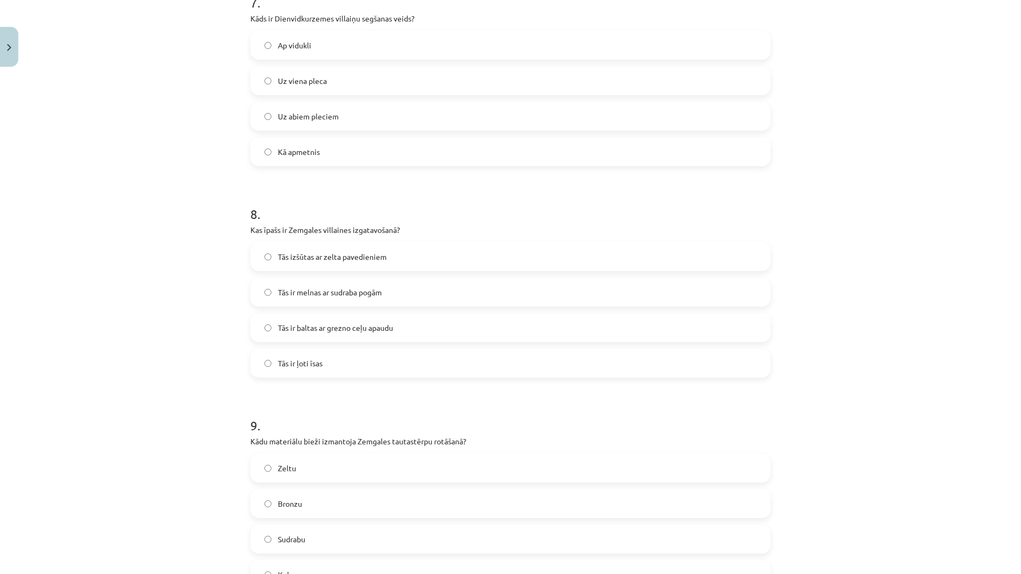
scroll to position [1615, 0]
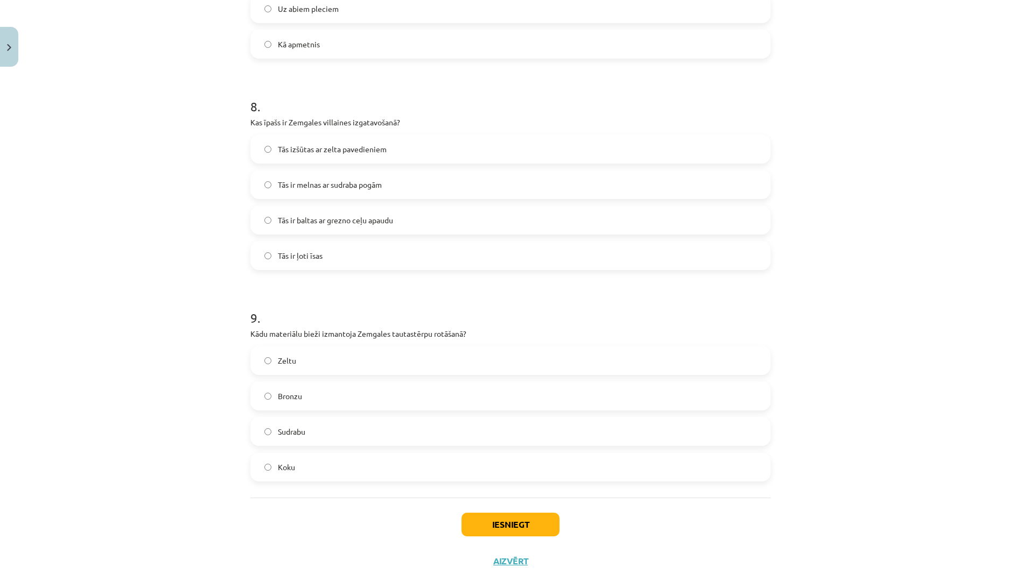
click at [352, 226] on span "Tās ir baltas ar grezno ceļu apaudu" at bounding box center [335, 220] width 115 height 11
click at [327, 428] on label "Sudrabu" at bounding box center [510, 431] width 518 height 27
click at [491, 524] on button "Iesniegt" at bounding box center [510, 525] width 98 height 24
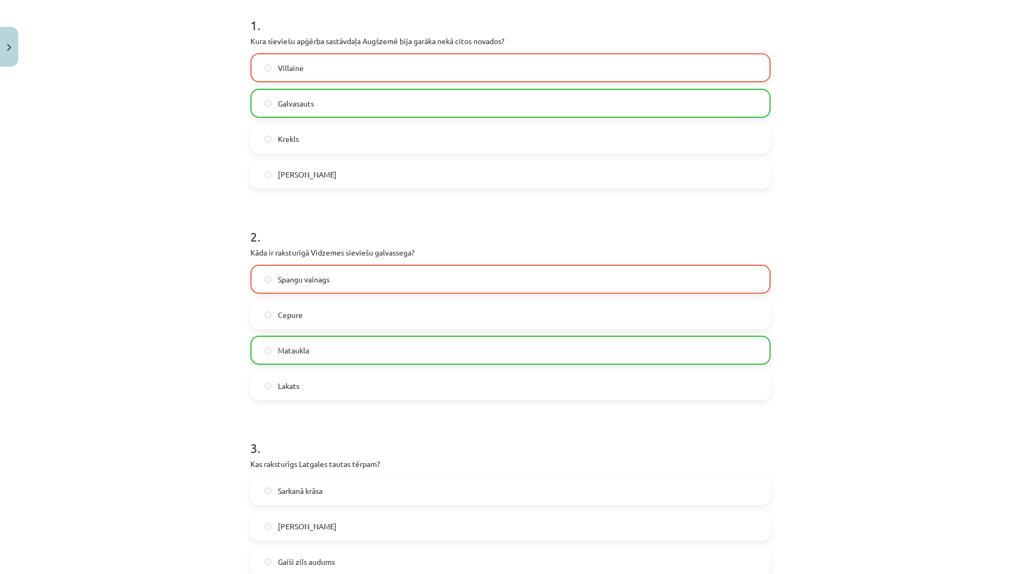
scroll to position [0, 0]
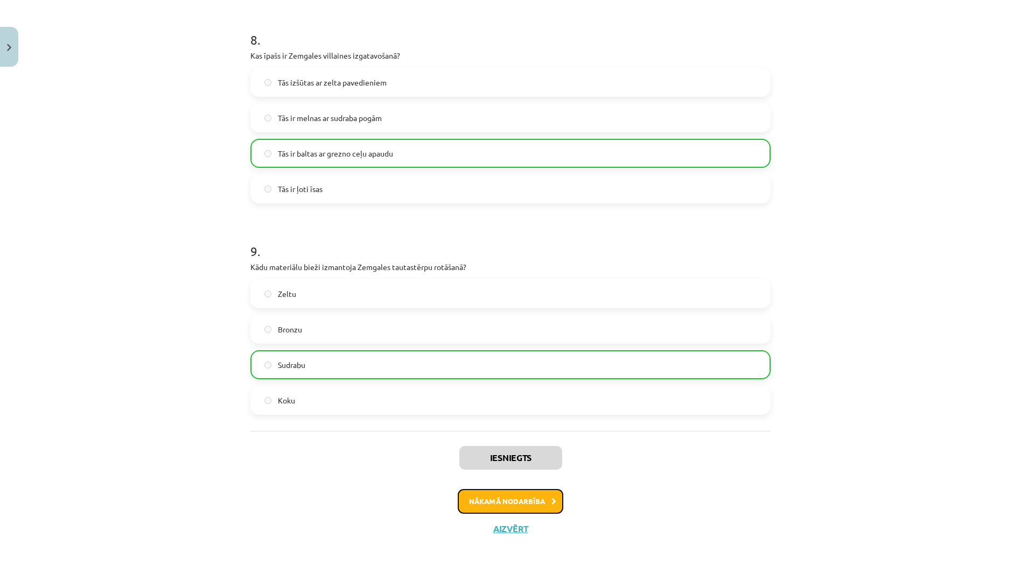
click at [493, 506] on button "Nākamā nodarbība" at bounding box center [511, 501] width 106 height 25
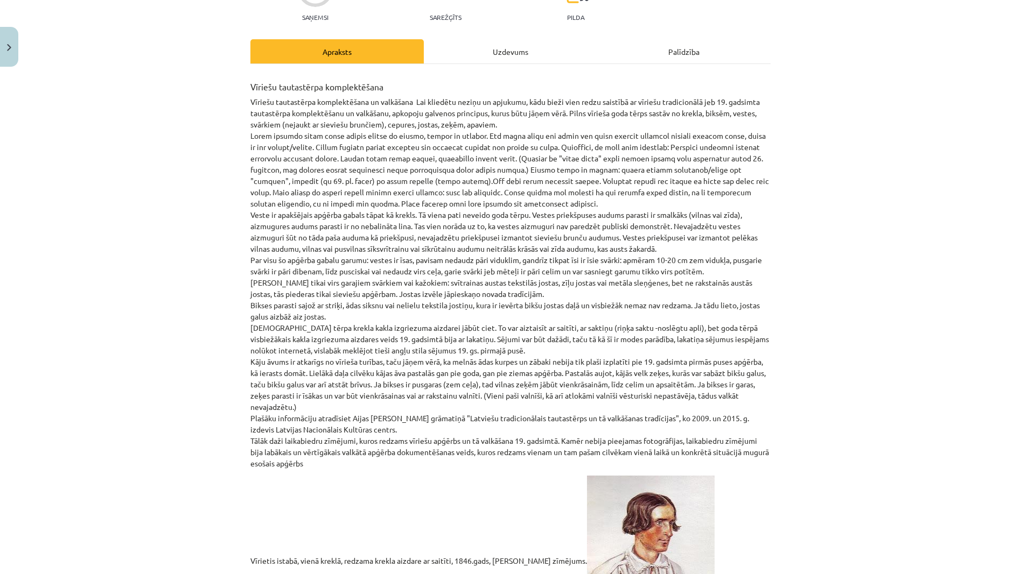
scroll to position [27, 0]
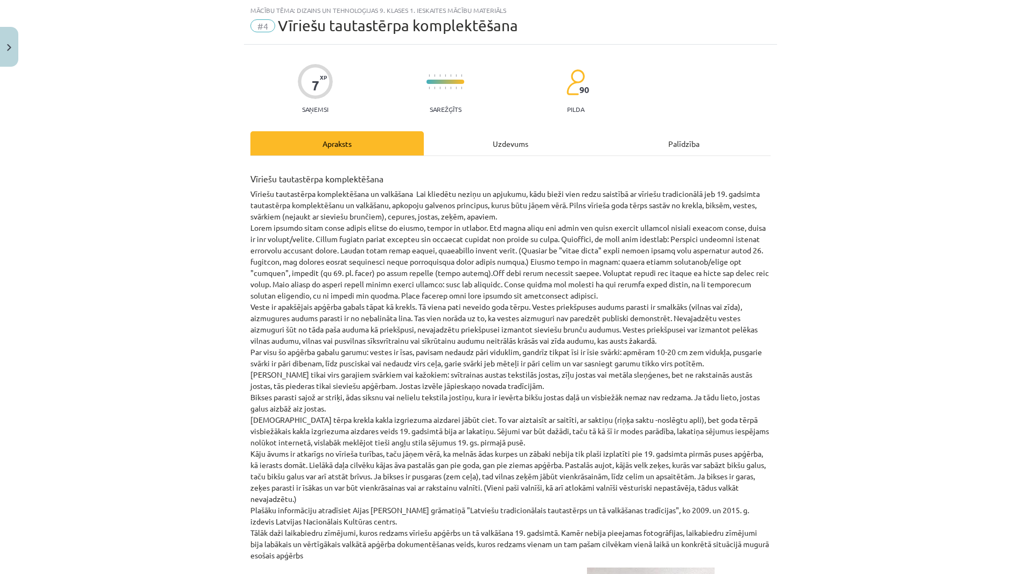
click at [512, 153] on div "Uzdevums" at bounding box center [510, 143] width 173 height 24
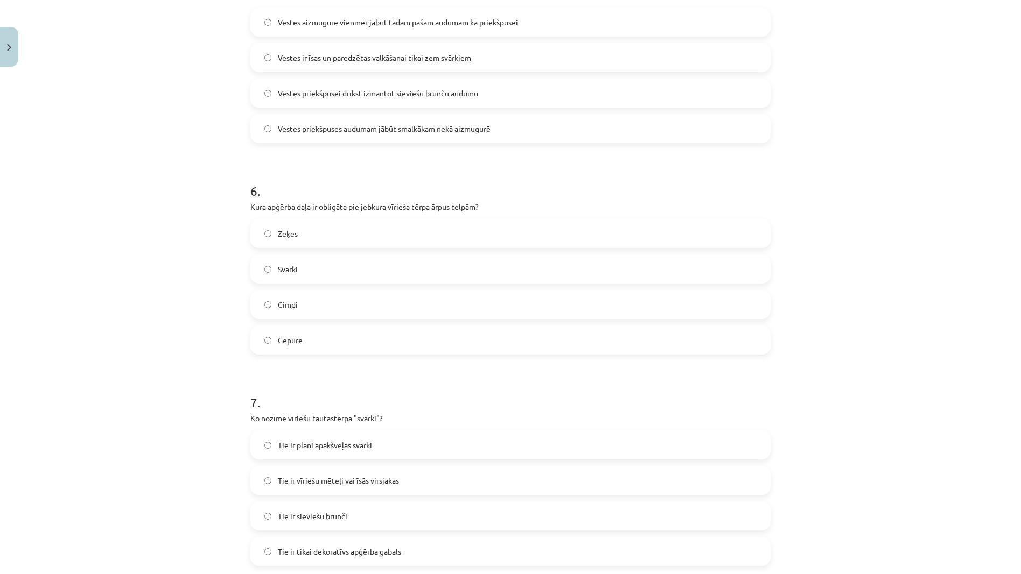
scroll to position [1224, 0]
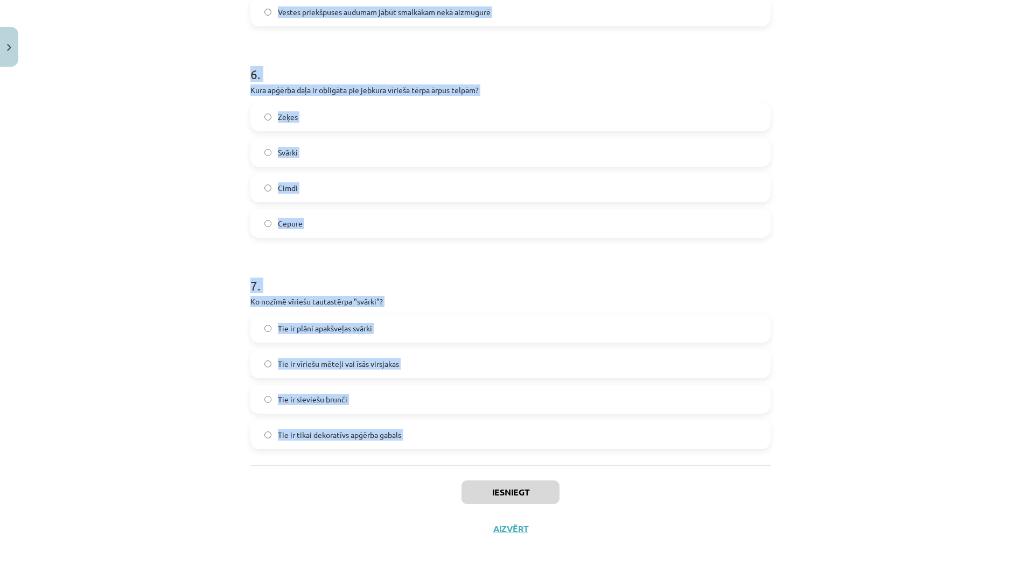
drag, startPoint x: 244, startPoint y: 214, endPoint x: 410, endPoint y: 468, distance: 303.4
copy form "1 . Kādu kāju āvumu valkāja pie 19. gadsimta vīriešu goda tērpa? Pastalas un ze…"
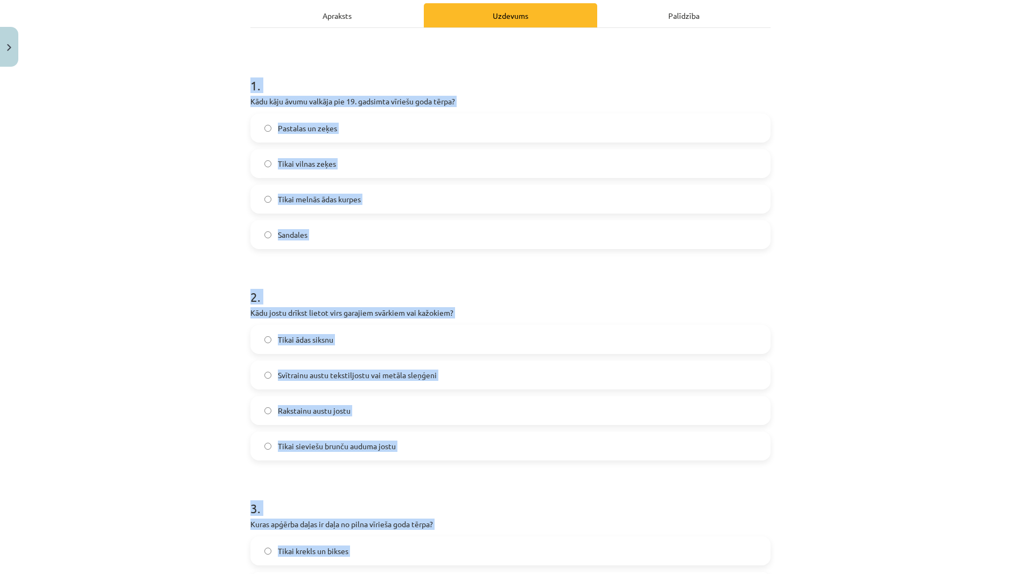
scroll to position [147, 0]
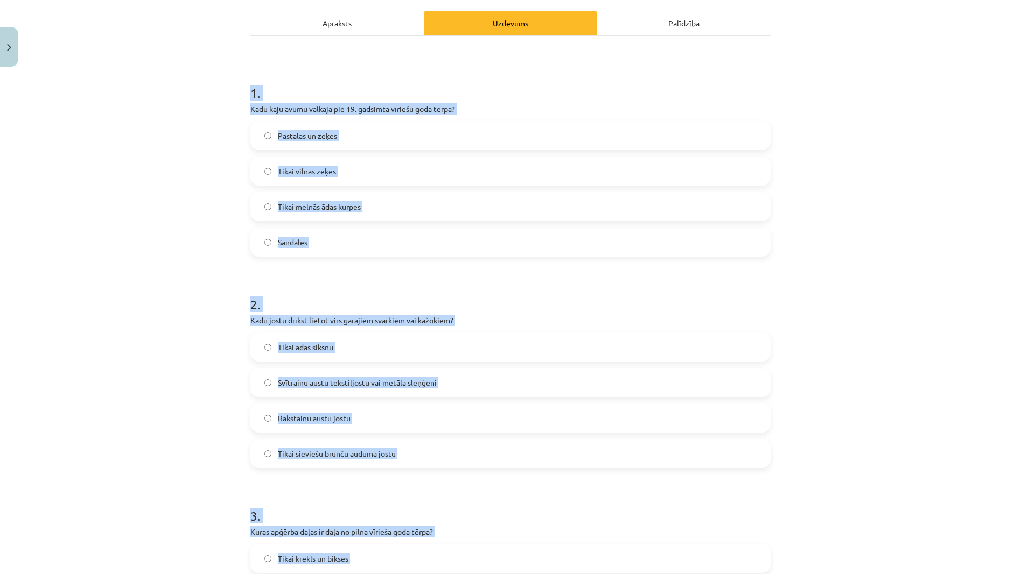
click at [372, 80] on h1 "1 ." at bounding box center [510, 83] width 520 height 33
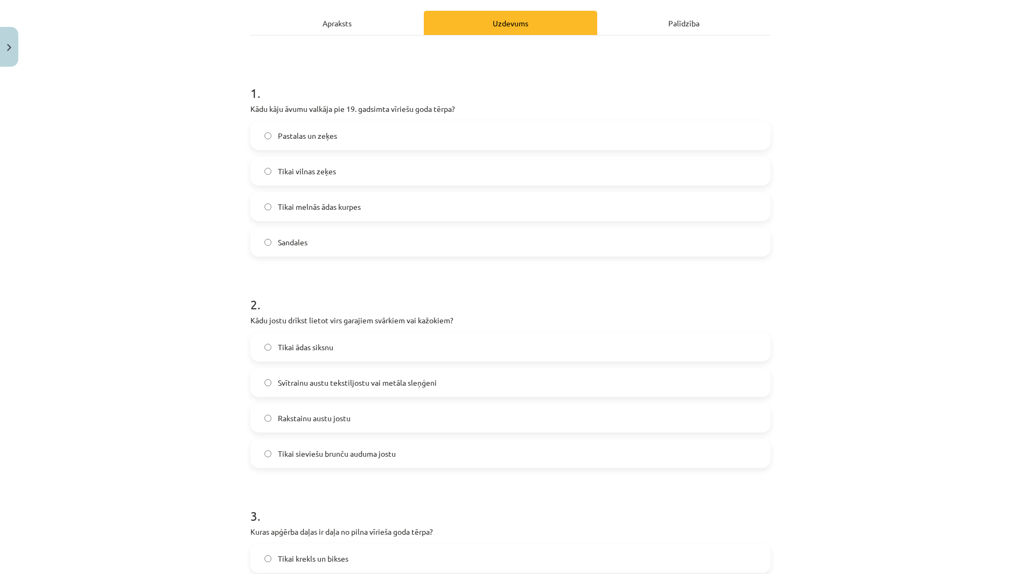
click at [362, 134] on label "Pastalas un zeķes" at bounding box center [510, 135] width 518 height 27
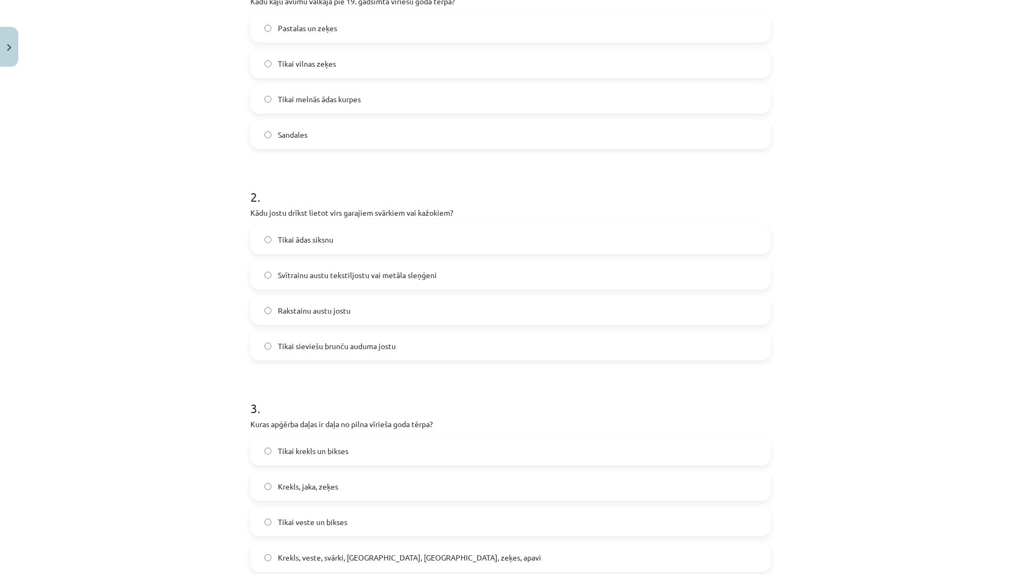
click at [382, 280] on span "Svītrainu austu tekstiljostu vai metāla sleņģeni" at bounding box center [357, 275] width 159 height 11
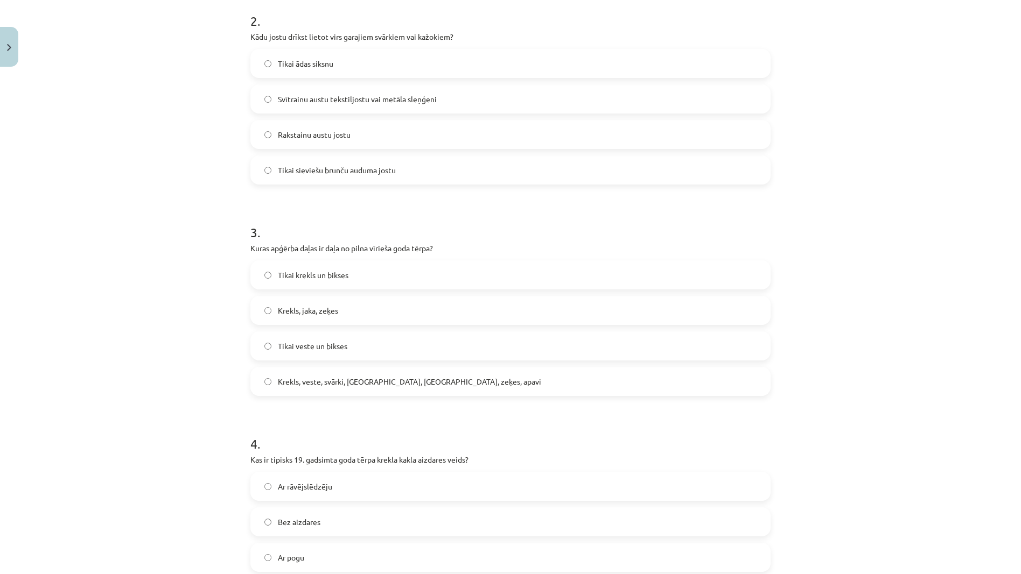
scroll to position [470, 0]
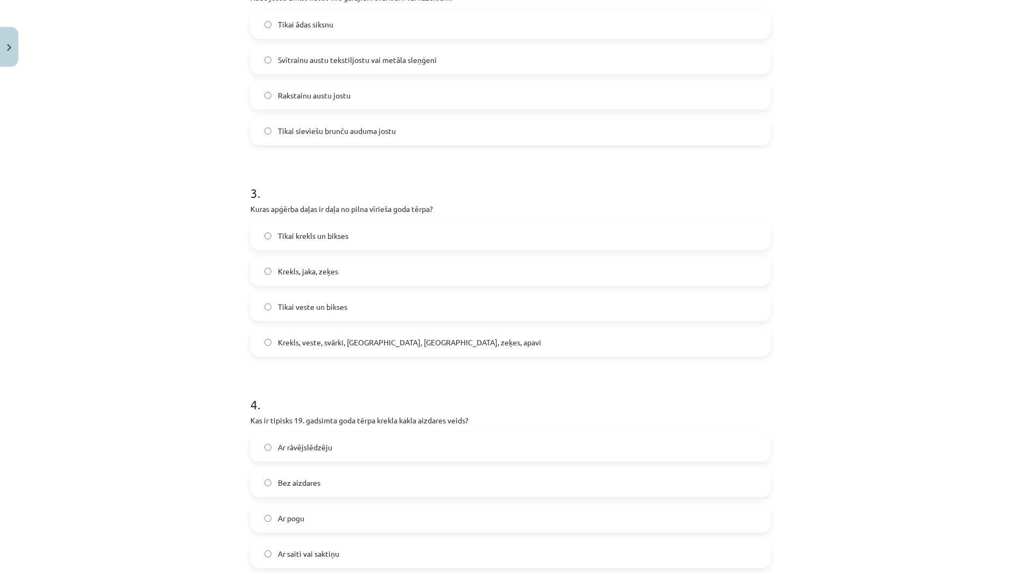
click at [345, 337] on span "Krekls, veste, svārki, cepure, josta, zeķes, apavi" at bounding box center [409, 342] width 263 height 11
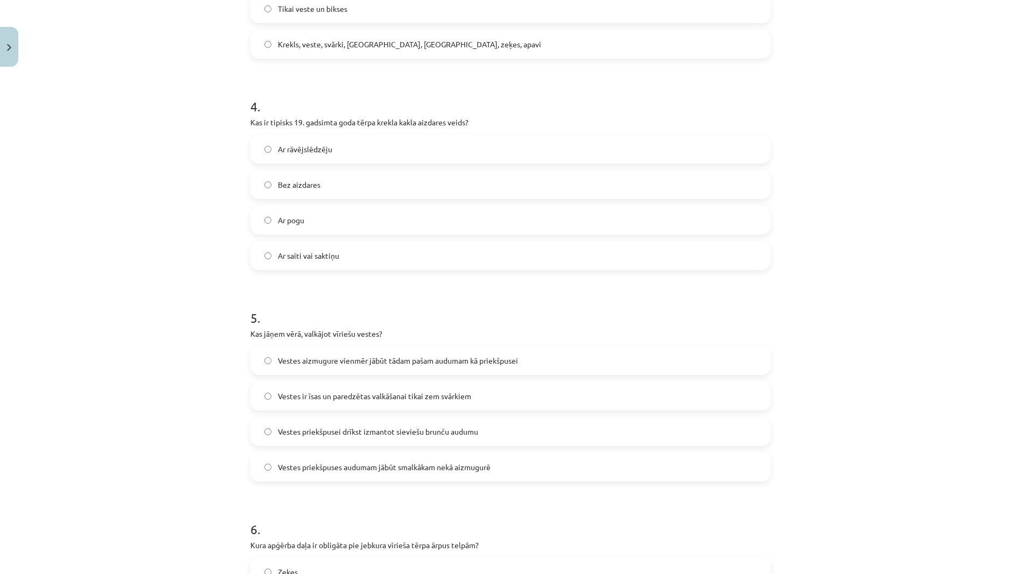
scroll to position [793, 0]
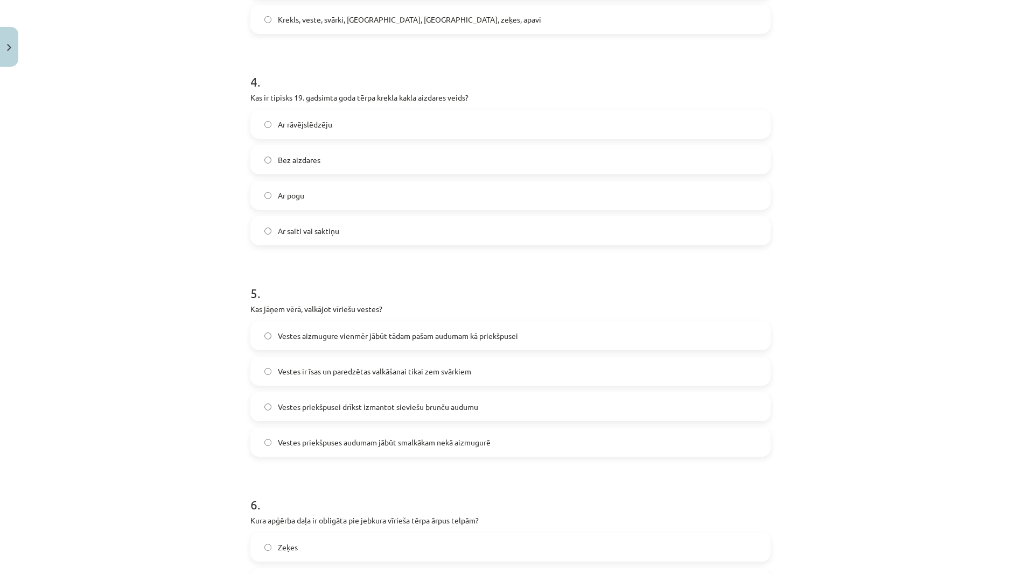
click at [362, 221] on label "Ar saiti vai saktiņu" at bounding box center [510, 230] width 518 height 27
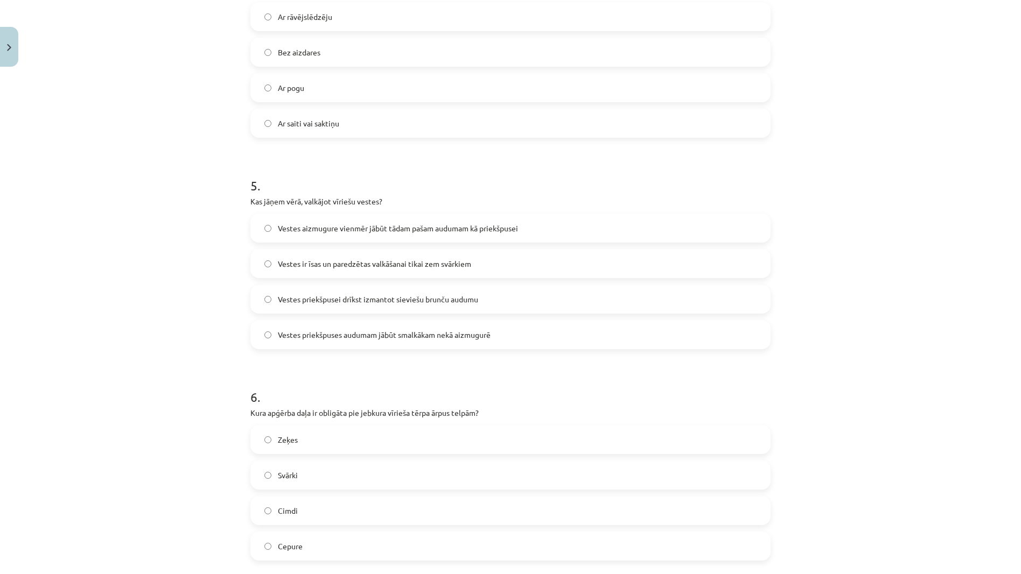
scroll to position [1009, 0]
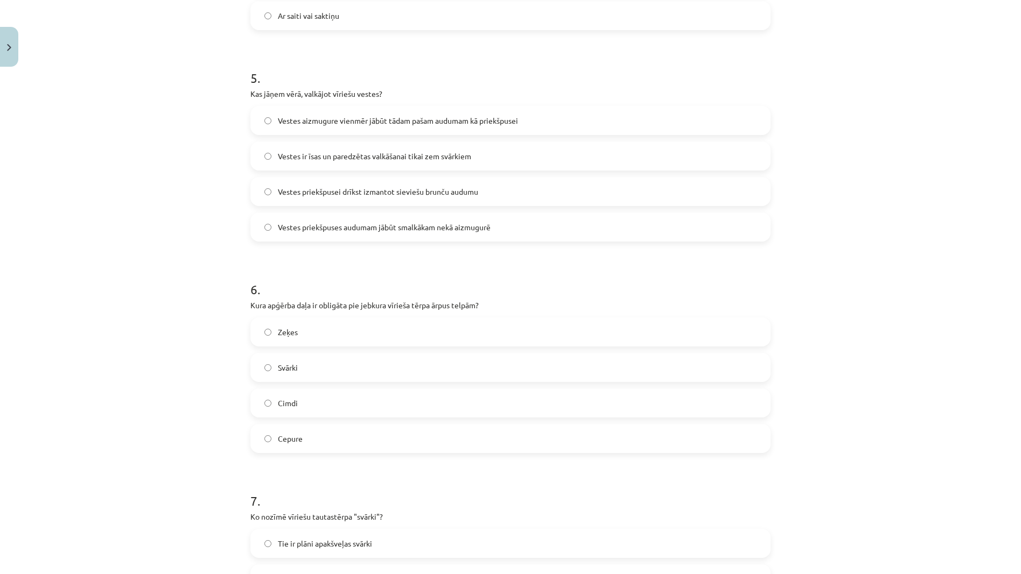
click at [415, 218] on label "Vestes priekšpuses audumam jābūt smalkākam nekā aizmugurē" at bounding box center [510, 227] width 518 height 27
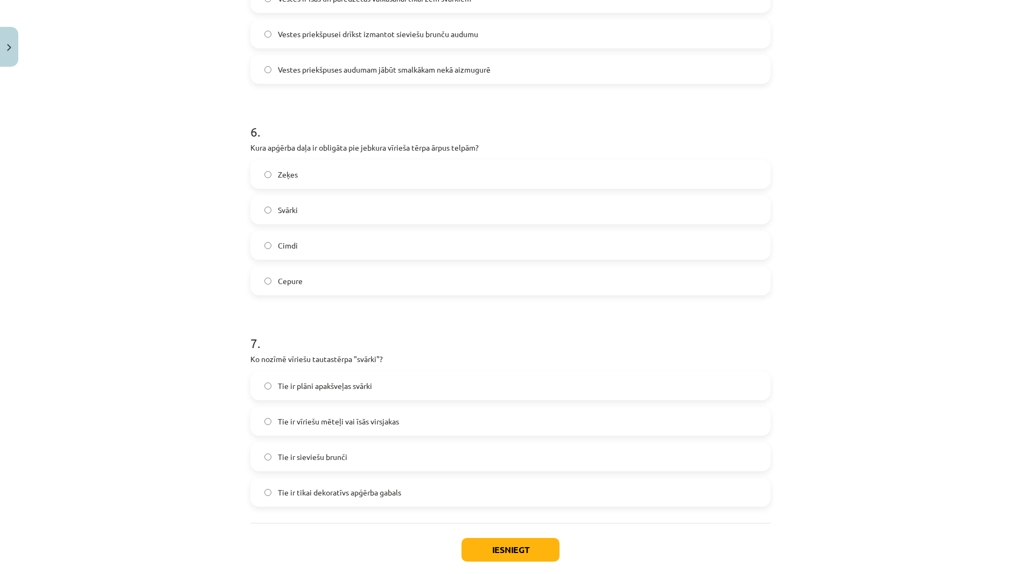
scroll to position [1224, 0]
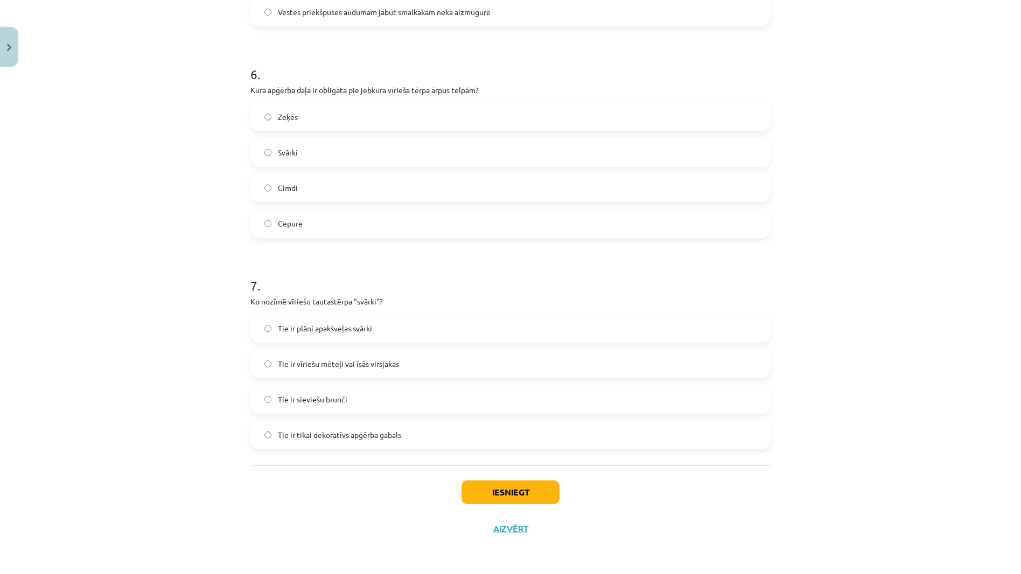
click at [350, 215] on label "Cepure" at bounding box center [510, 223] width 518 height 27
click at [377, 367] on span "Tie ir vīriešu mēteļi vai īsās virsjakas" at bounding box center [338, 364] width 121 height 11
click at [484, 488] on button "Iesniegt" at bounding box center [510, 493] width 98 height 24
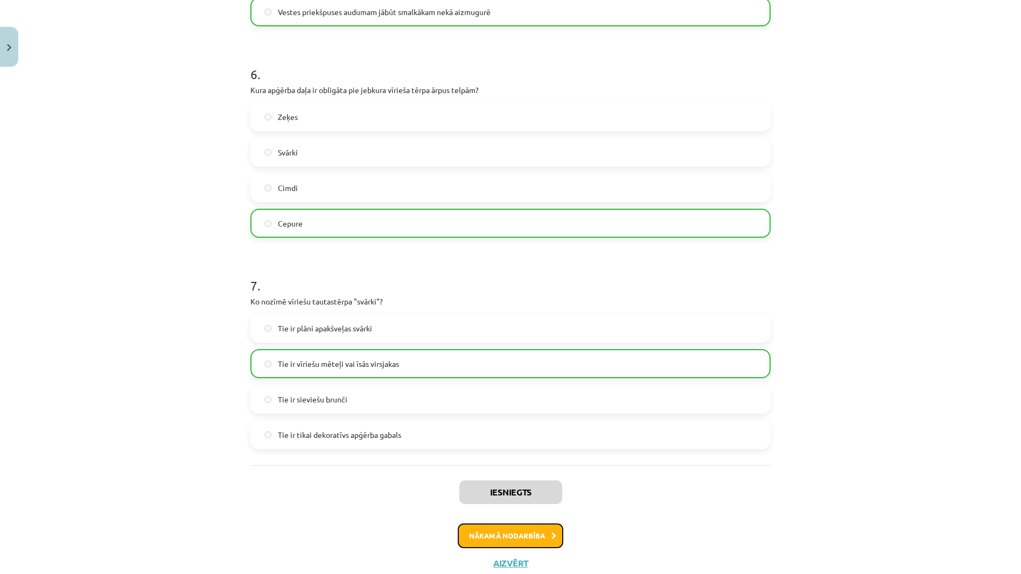
click at [498, 530] on button "Nākamā nodarbība" at bounding box center [511, 536] width 106 height 25
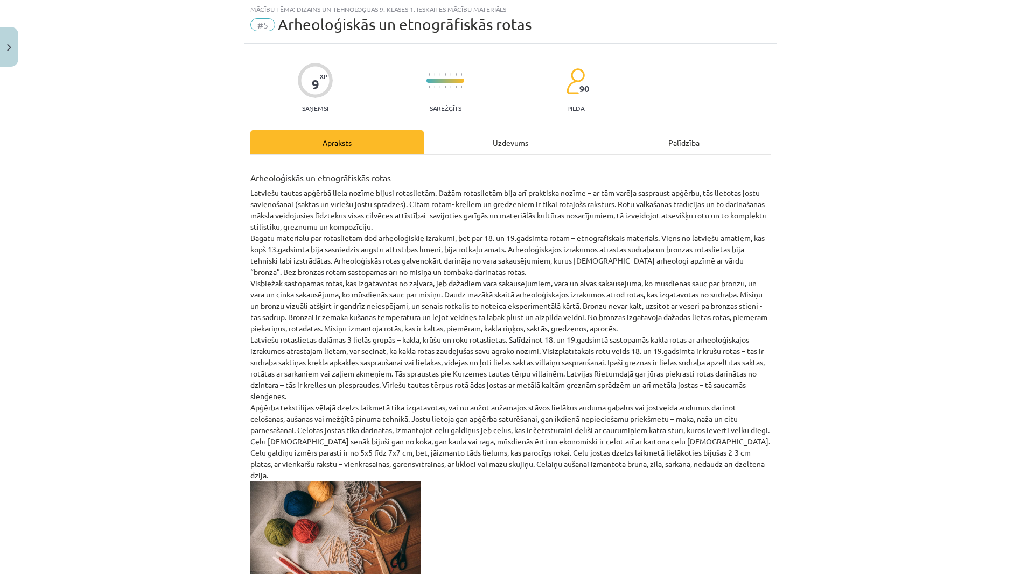
scroll to position [27, 0]
click at [496, 138] on div "Uzdevums" at bounding box center [510, 143] width 173 height 24
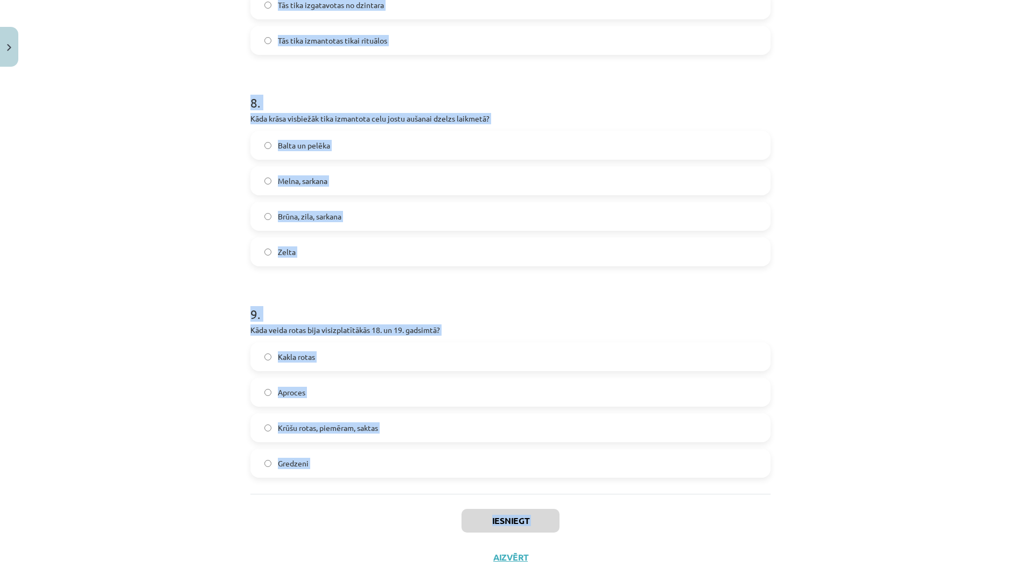
scroll to position [1647, 0]
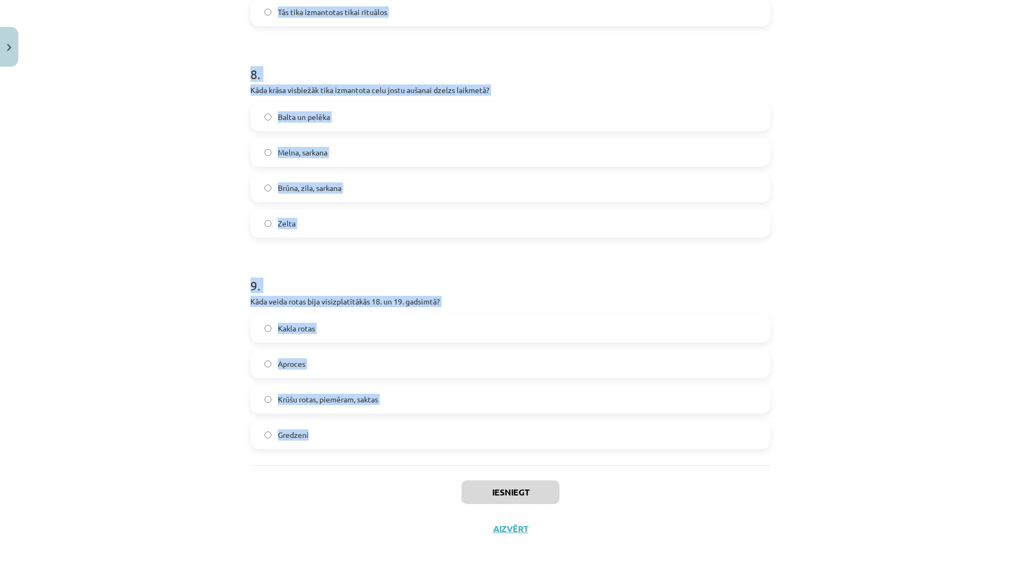
drag, startPoint x: 243, startPoint y: 206, endPoint x: 381, endPoint y: 465, distance: 292.6
copy form "1 . Kāda bija jostu galvenā funkcija vēlajā dzelzs laikmetā? Tās tika izmantota…"
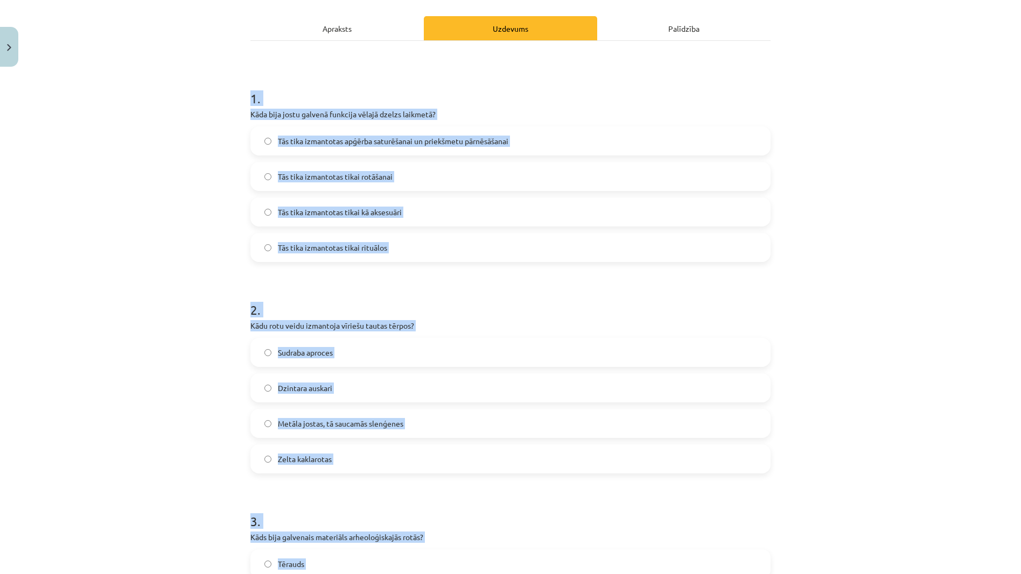
scroll to position [140, 0]
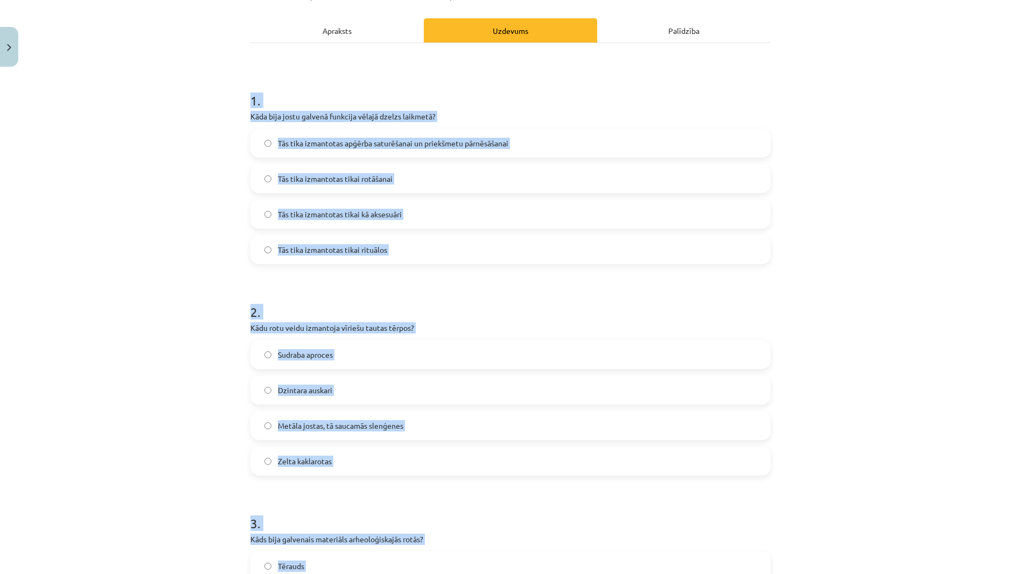
click at [402, 139] on span "Tās tika izmantotas apģērba saturēšanai un priekšmetu pārnēsāšanai" at bounding box center [393, 143] width 230 height 11
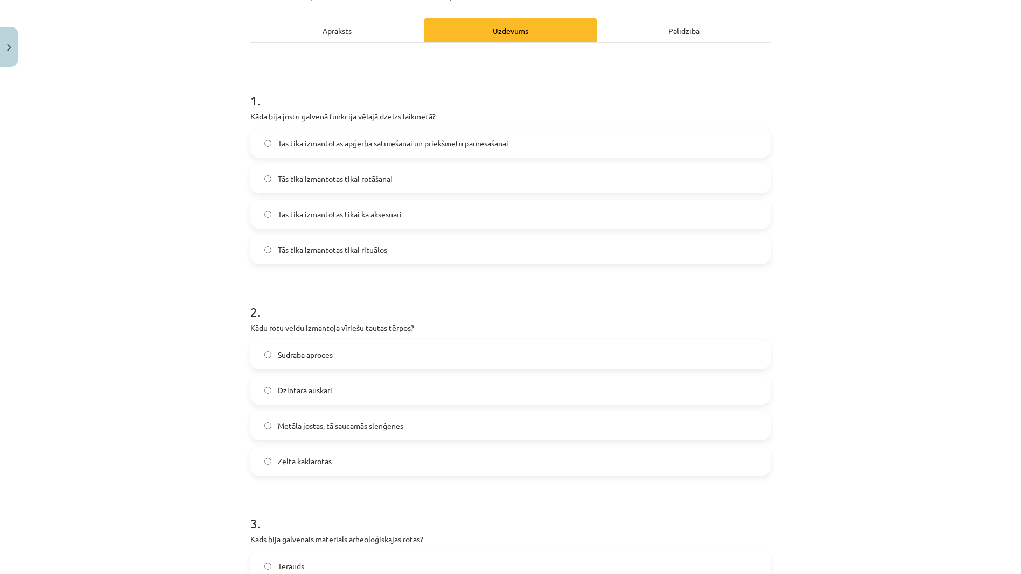
scroll to position [248, 0]
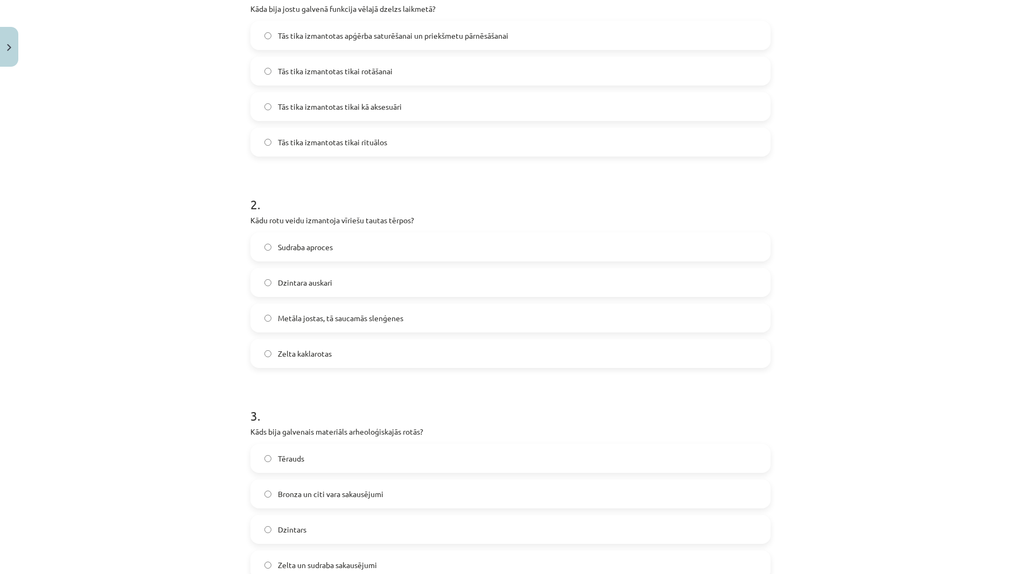
click at [335, 314] on span "Metāla jostas, tā saucamās slenģenes" at bounding box center [340, 318] width 125 height 11
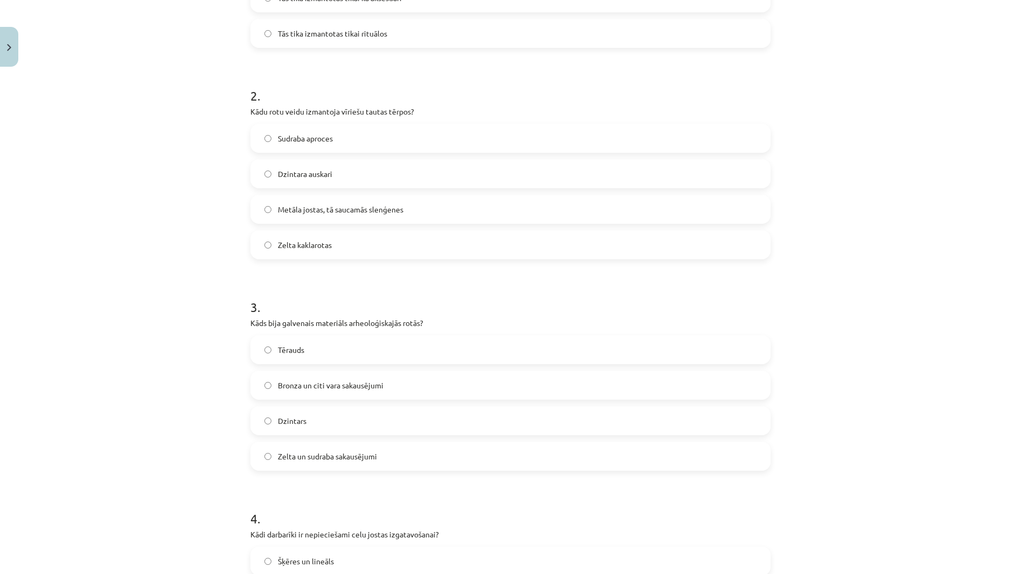
scroll to position [463, 0]
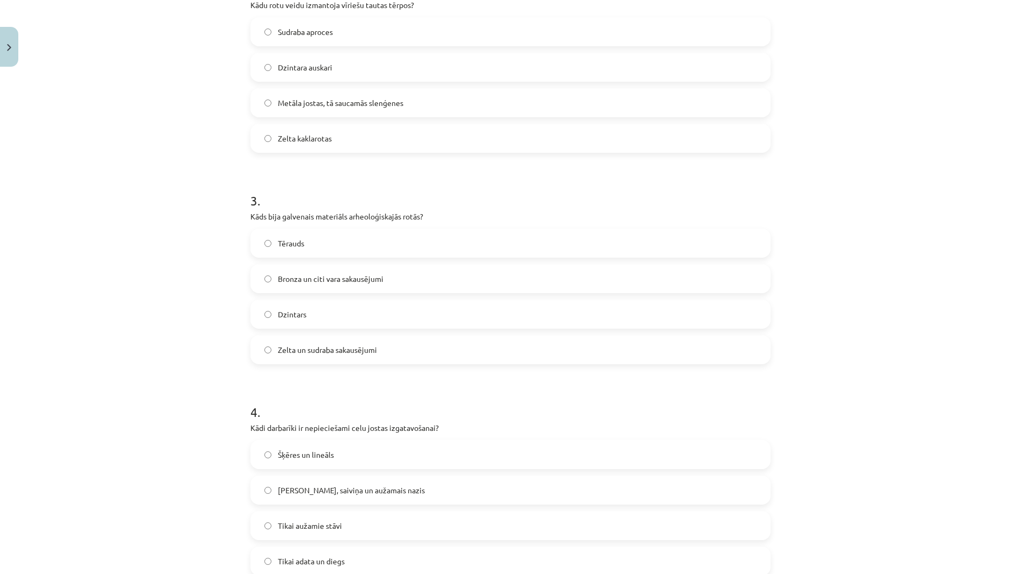
click at [352, 275] on span "Bronza un citi vara sakausējumi" at bounding box center [331, 278] width 106 height 11
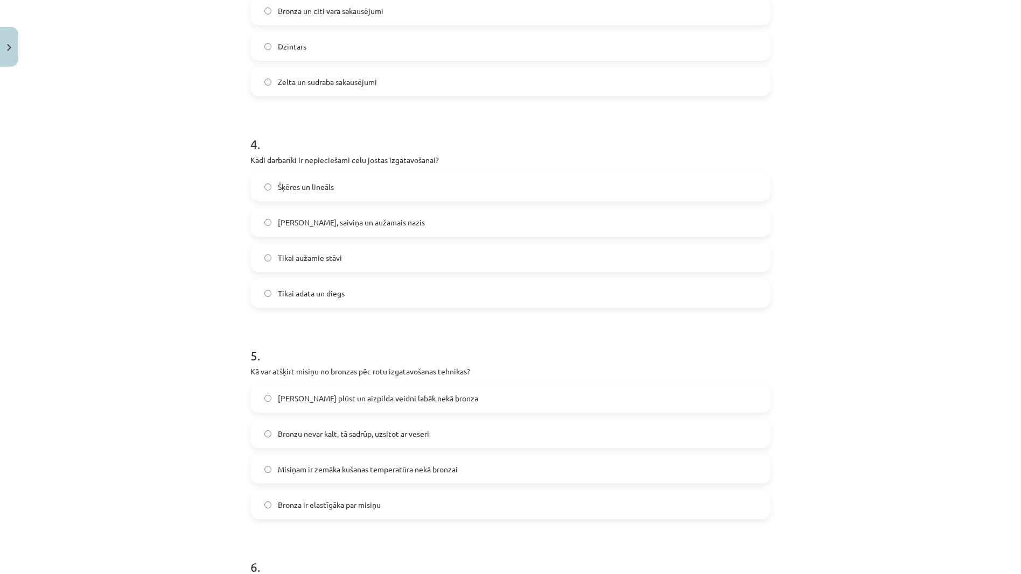
scroll to position [786, 0]
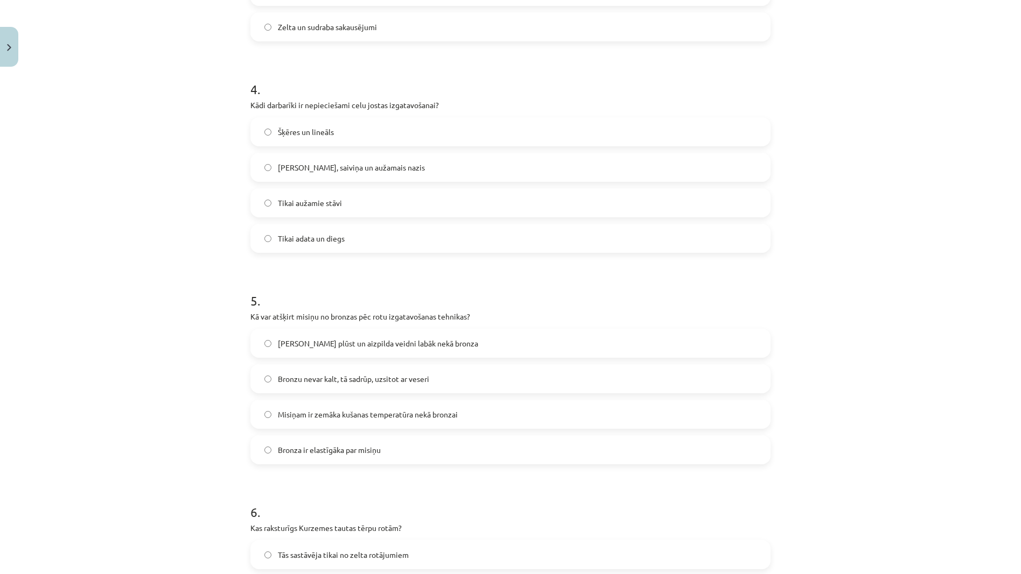
click at [351, 153] on div "Celu galdiņi, saiviņa un aužamais nazis" at bounding box center [510, 167] width 520 height 29
click at [353, 167] on span "Celu galdiņi, saiviņa un aužamais nazis" at bounding box center [351, 167] width 147 height 11
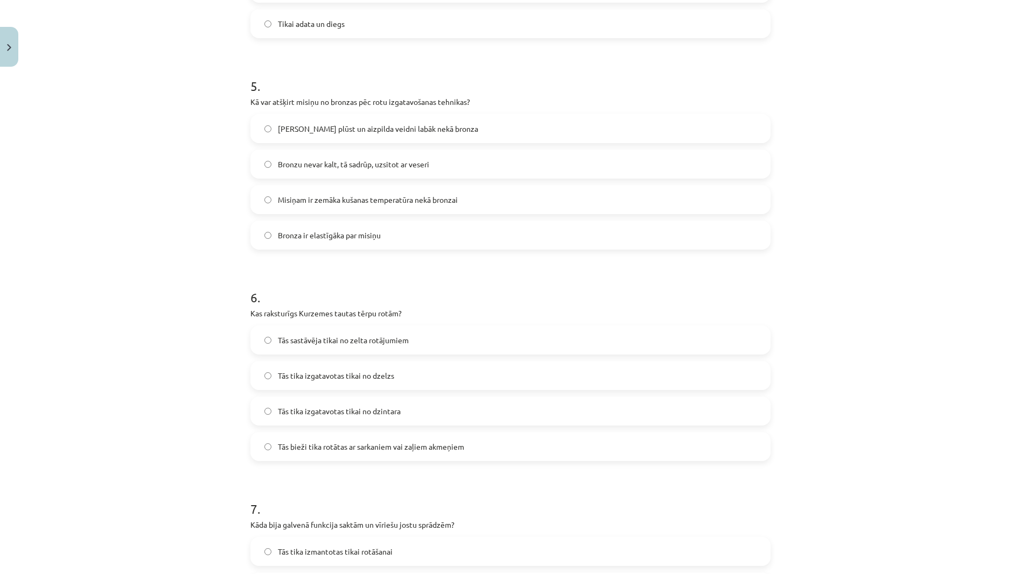
scroll to position [1001, 0]
click at [377, 123] on span "Misiņš plūst un aizpilda veidni labāk nekā bronza" at bounding box center [378, 128] width 200 height 11
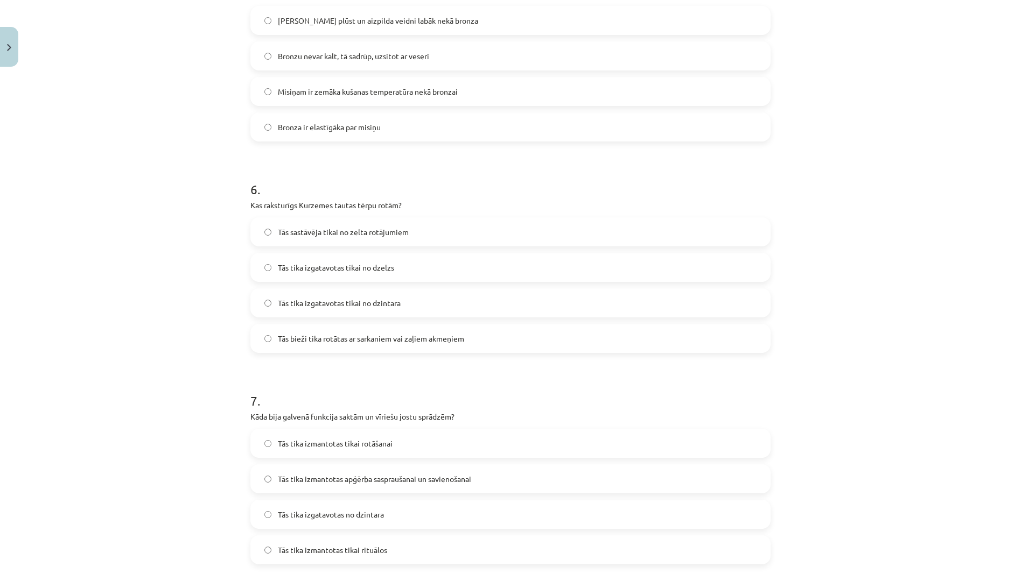
scroll to position [1217, 0]
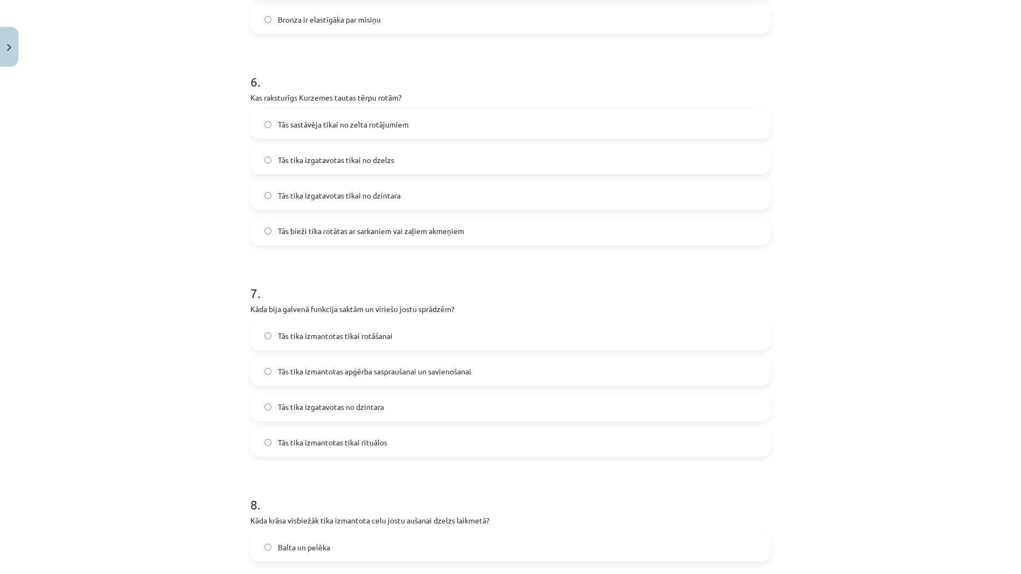
click at [373, 227] on span "Tās bieži tika rotātas ar sarkaniem vai zaļiem akmeņiem" at bounding box center [371, 231] width 186 height 11
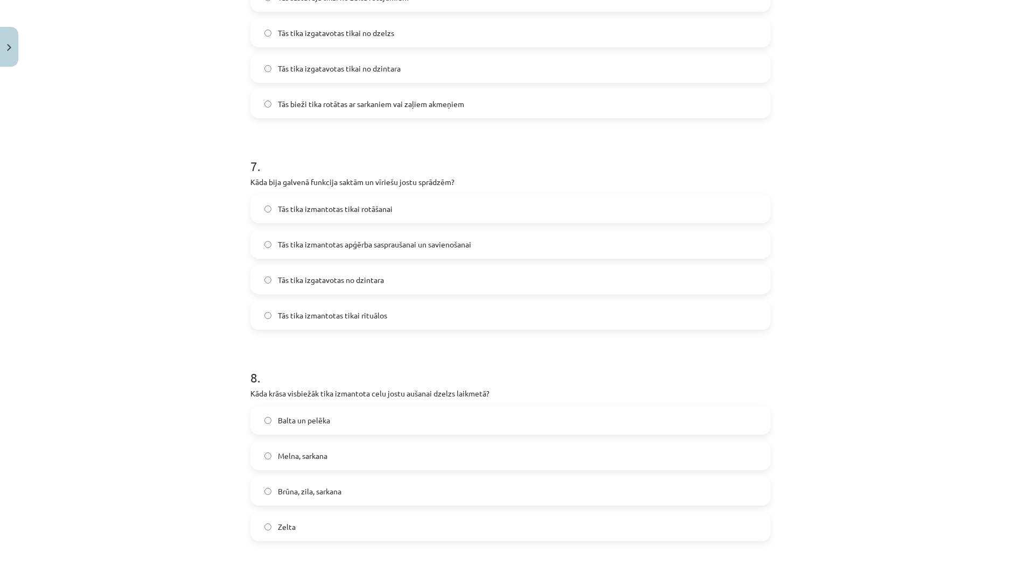
scroll to position [1432, 0]
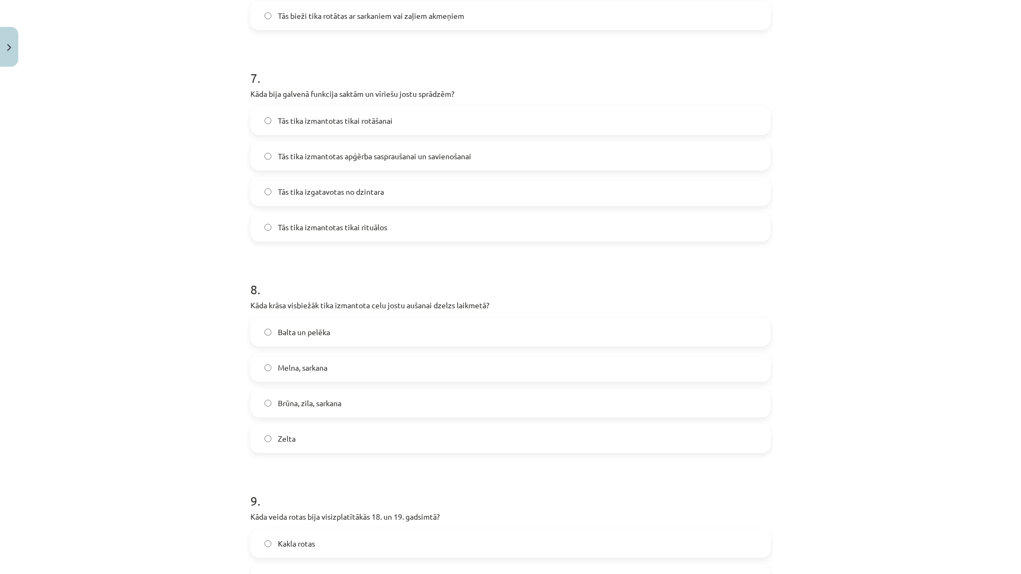
click at [415, 148] on label "Tās tika izmantotas apģērba saspraušanai un savienošanai" at bounding box center [510, 156] width 518 height 27
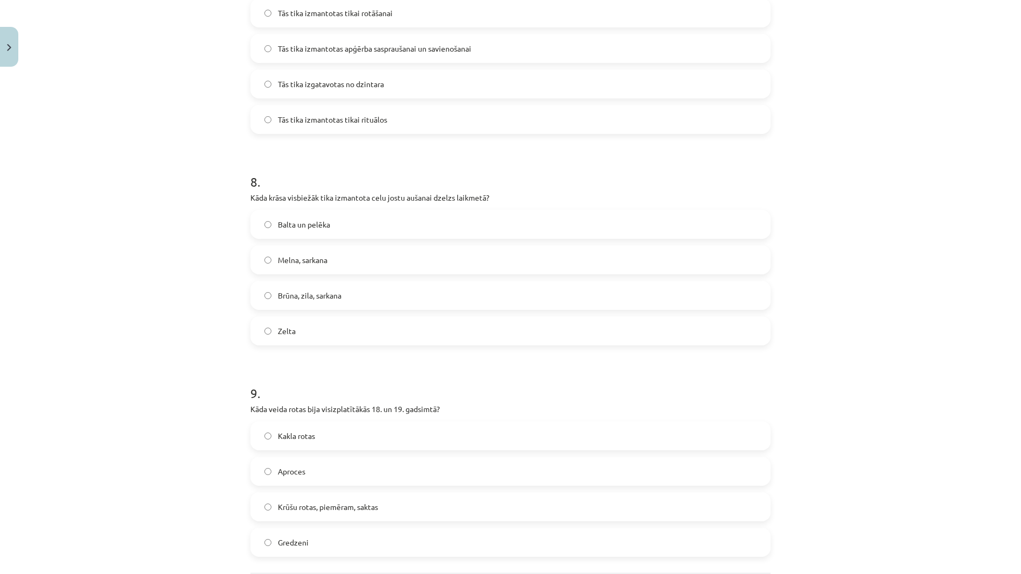
scroll to position [1647, 0]
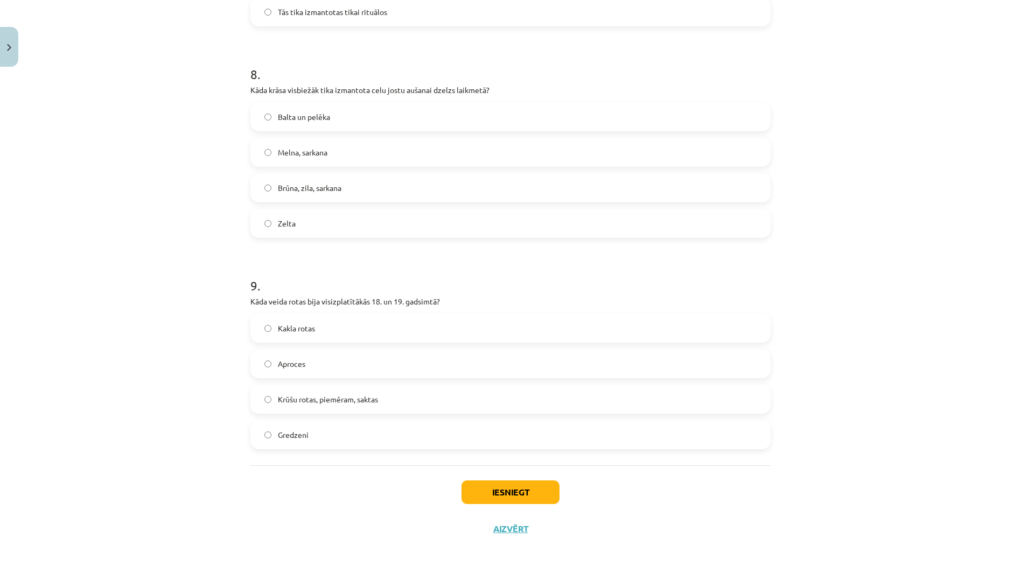
click at [370, 198] on label "Brūna, zila, sarkana" at bounding box center [510, 187] width 518 height 27
click at [347, 401] on span "Krūšu rotas, piemēram, saktas" at bounding box center [328, 399] width 100 height 11
click at [484, 494] on button "Iesniegt" at bounding box center [510, 493] width 98 height 24
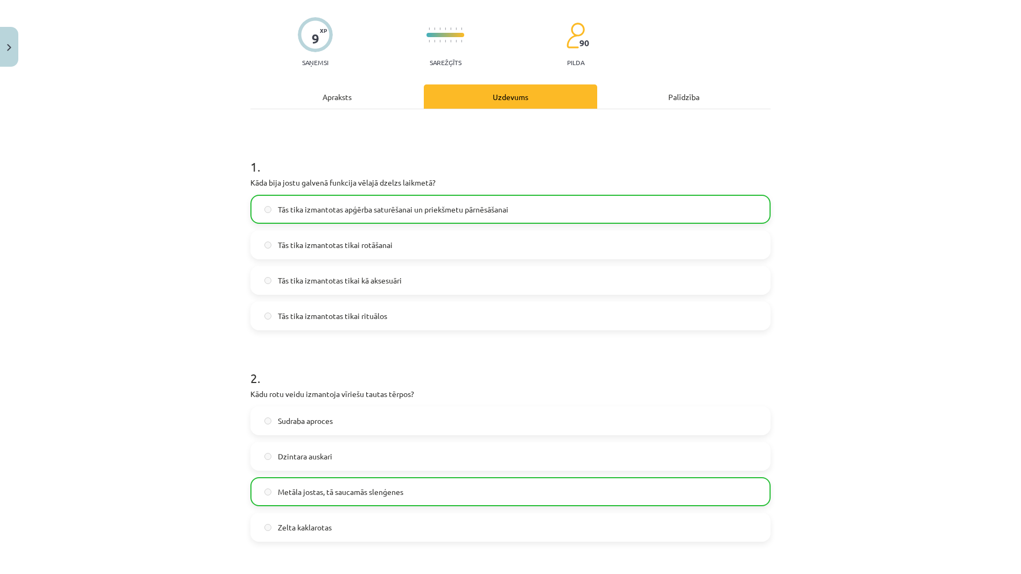
scroll to position [0, 0]
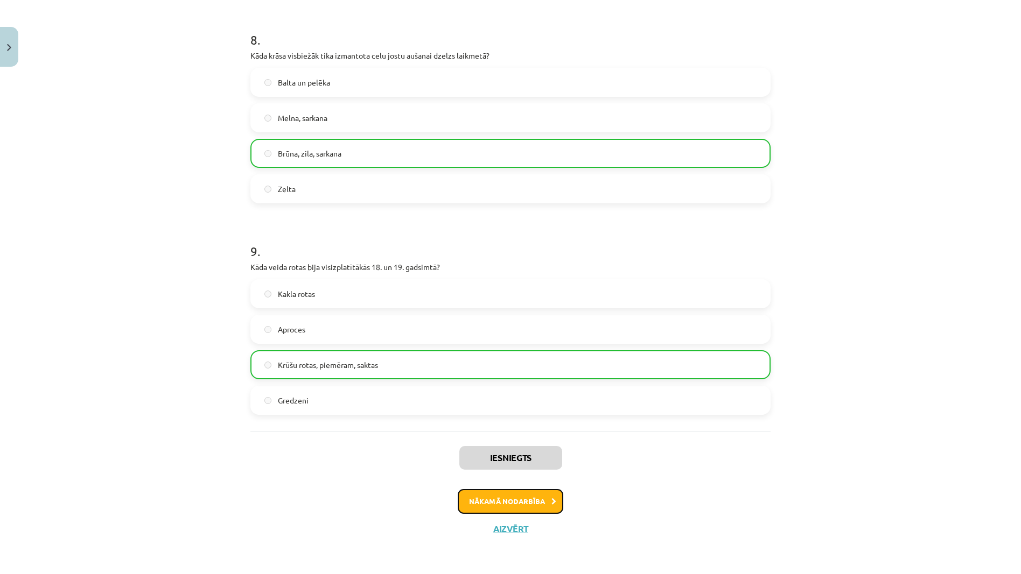
click at [480, 509] on button "Nākamā nodarbība" at bounding box center [511, 501] width 106 height 25
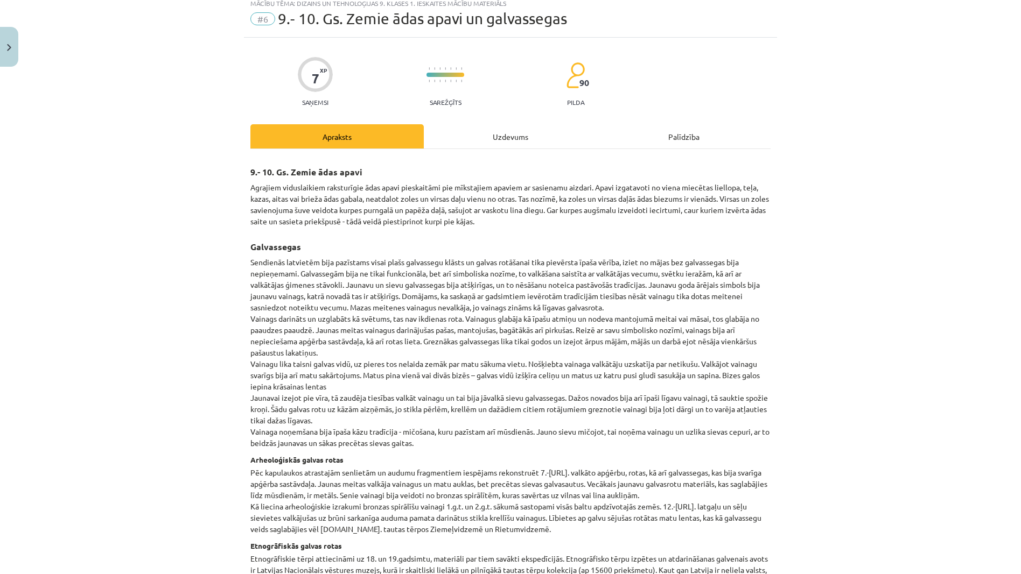
scroll to position [27, 0]
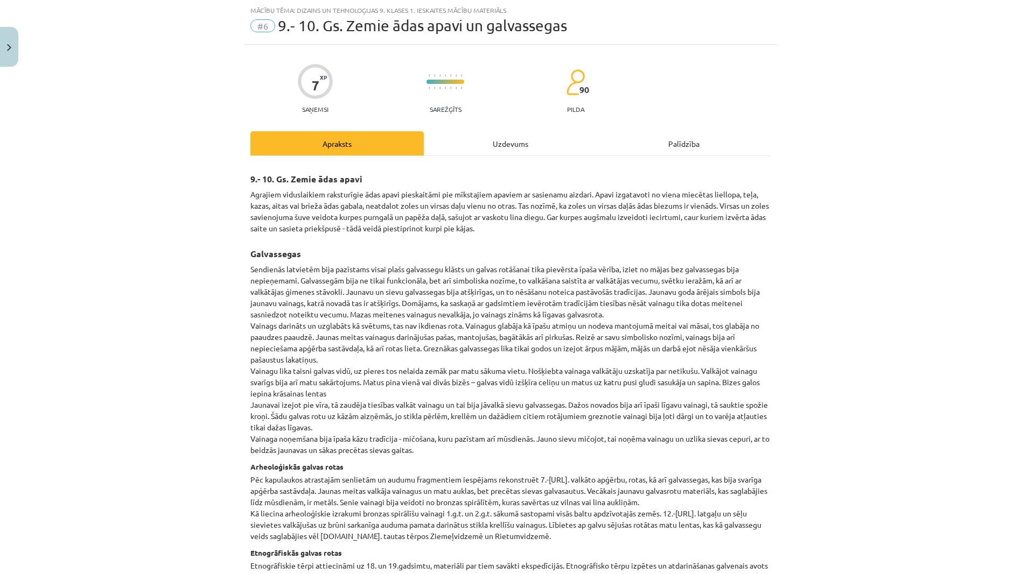
click at [510, 145] on div "Uzdevums" at bounding box center [510, 143] width 173 height 24
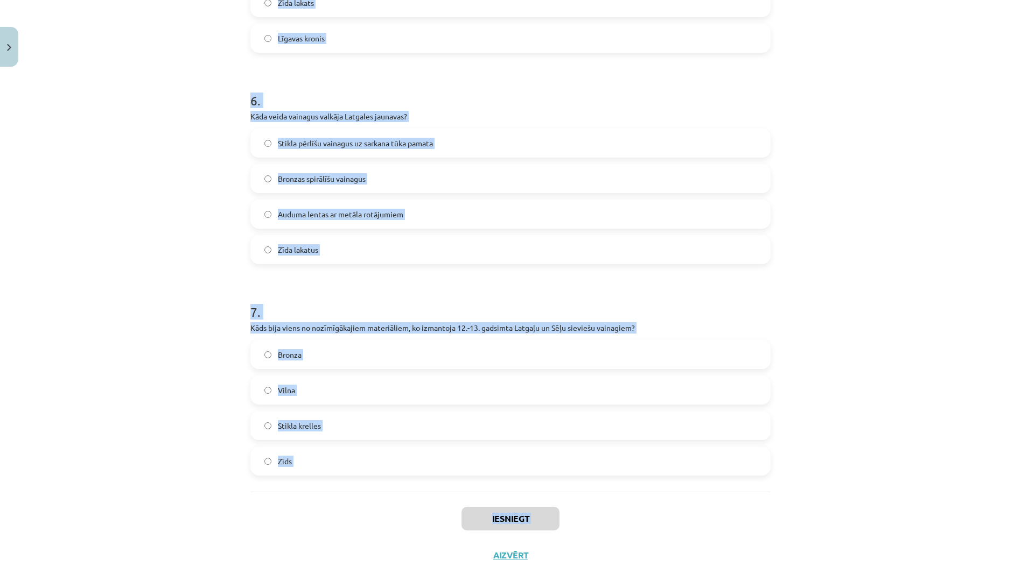
scroll to position [1224, 0]
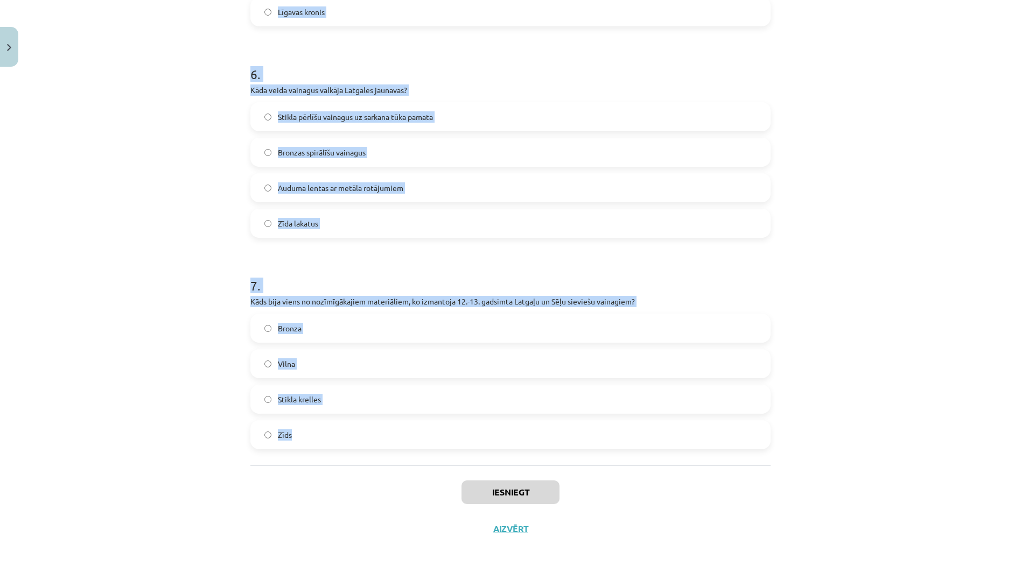
drag, startPoint x: 242, startPoint y: 207, endPoint x: 355, endPoint y: 441, distance: 260.3
